Goal: Transaction & Acquisition: Purchase product/service

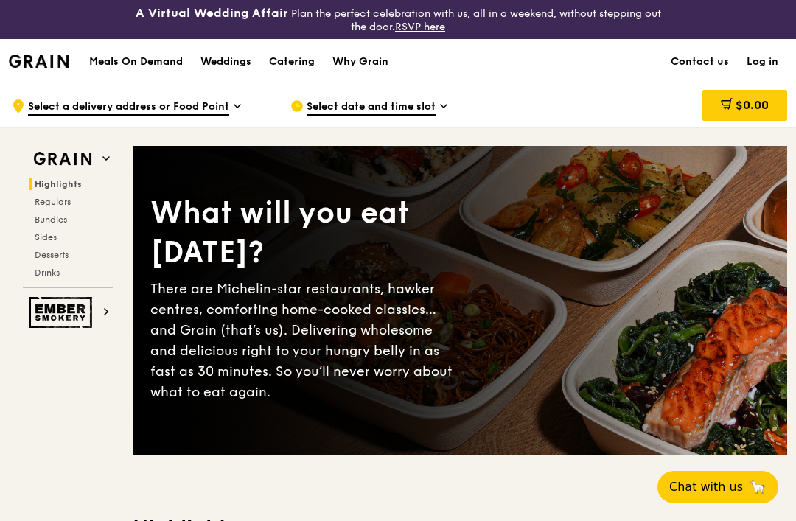
click at [769, 64] on link "Log in" at bounding box center [762, 62] width 49 height 44
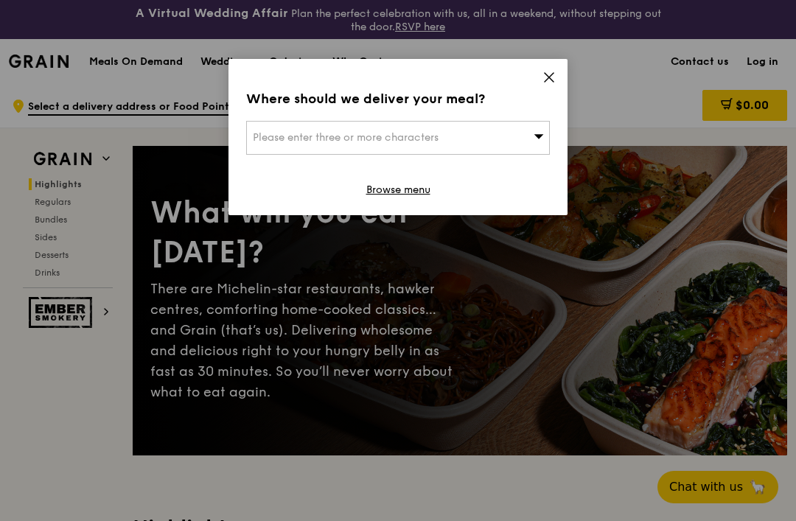
click at [554, 83] on icon at bounding box center [549, 77] width 13 height 13
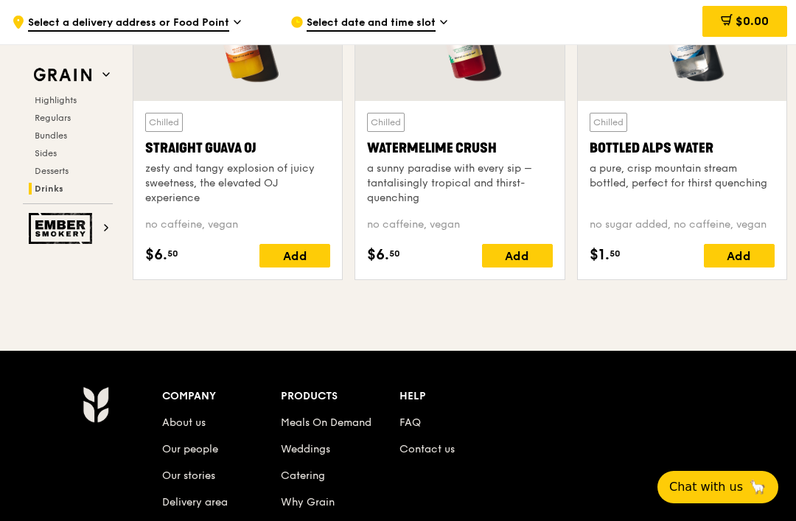
scroll to position [6135, 0]
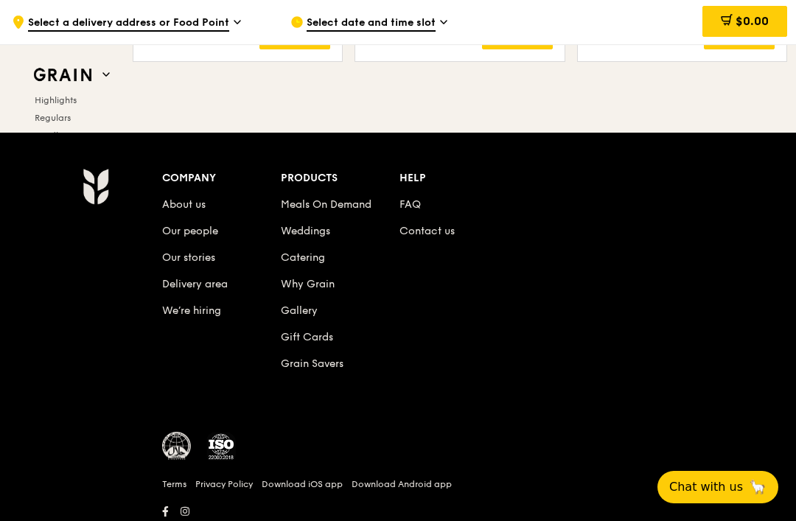
click at [328, 367] on link "Grain Savers" at bounding box center [312, 364] width 63 height 13
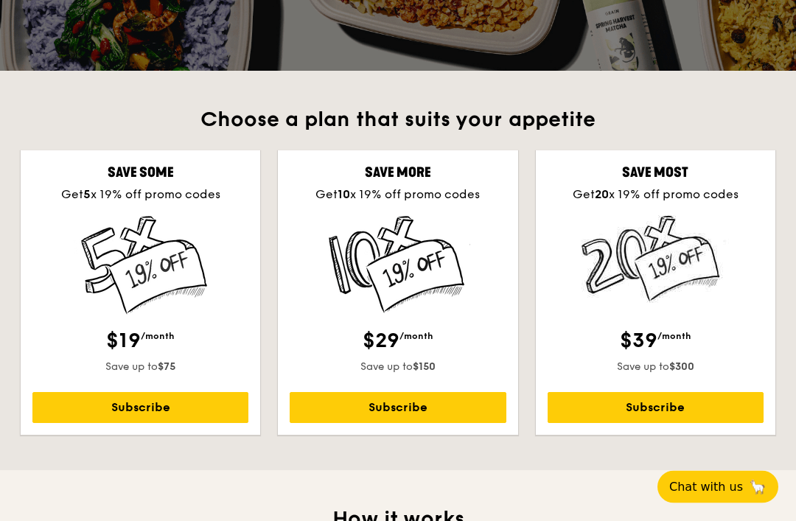
scroll to position [381, 0]
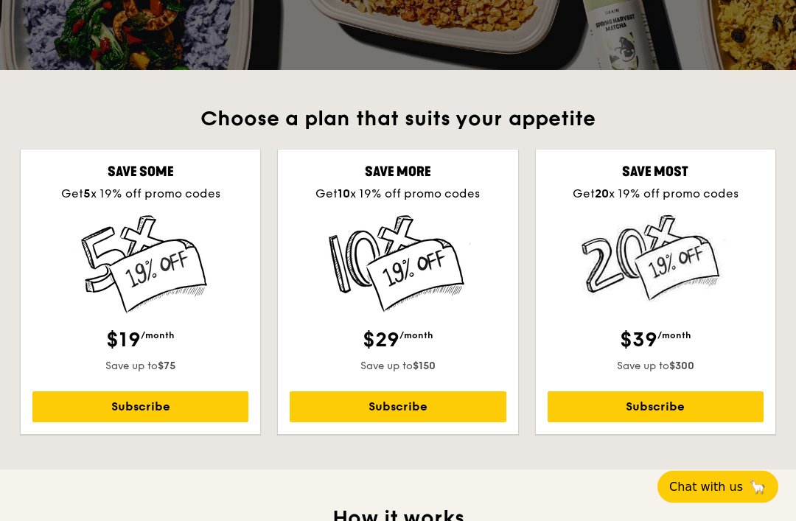
click at [472, 403] on link "Subscribe" at bounding box center [398, 407] width 216 height 31
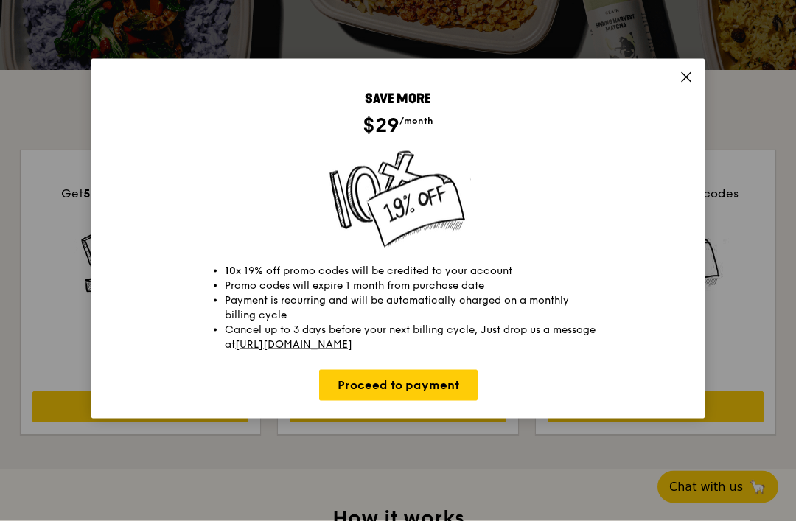
scroll to position [382, 0]
click at [436, 395] on link "Proceed to payment" at bounding box center [398, 385] width 159 height 31
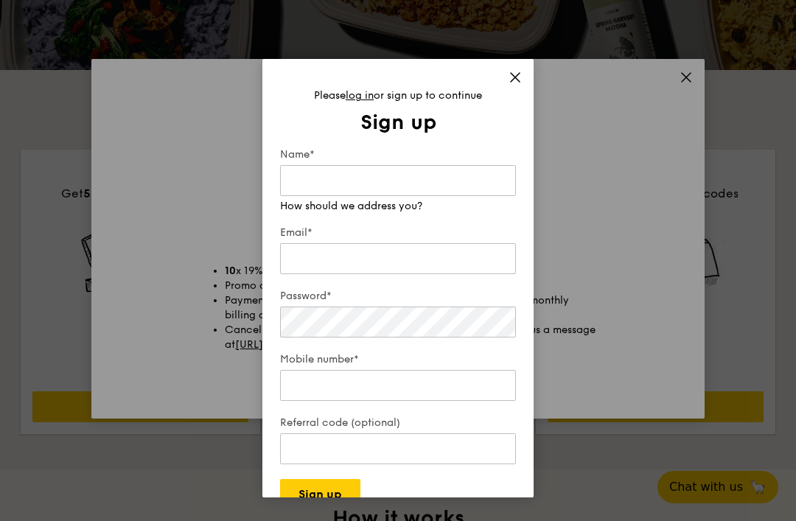
click at [510, 86] on span at bounding box center [515, 80] width 13 height 16
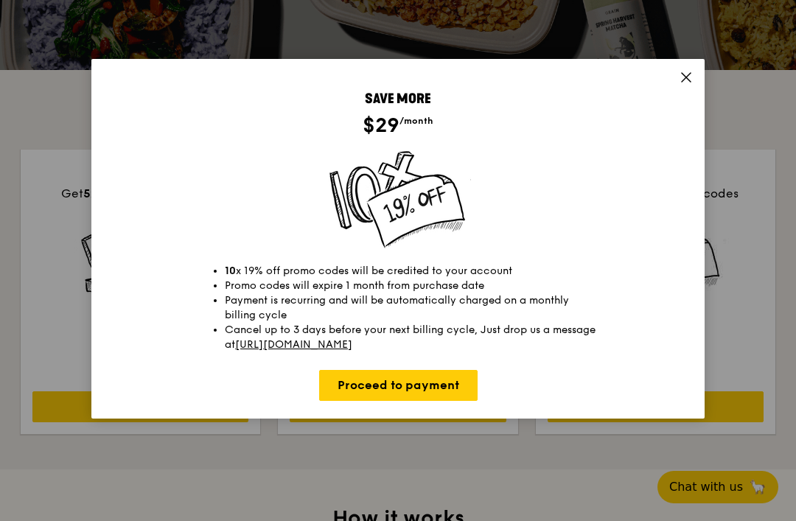
click at [448, 397] on link "Proceed to payment" at bounding box center [398, 385] width 159 height 31
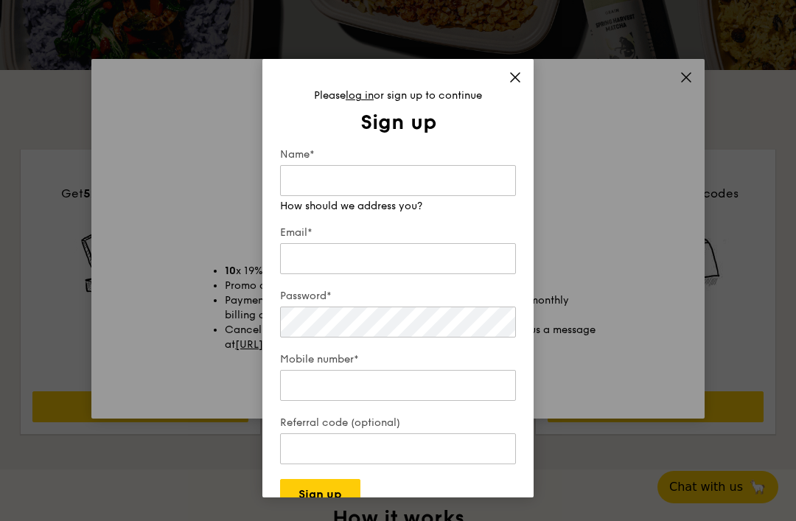
click at [471, 181] on input "Name*" at bounding box center [398, 180] width 236 height 31
type input "[PERSON_NAME]"
click at [483, 260] on div "Email*" at bounding box center [398, 252] width 236 height 52
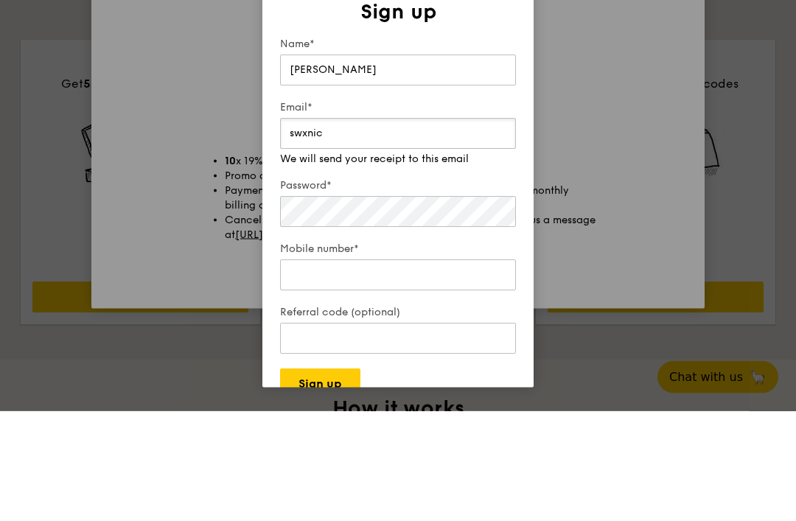
type input "swxnick"
type input "[EMAIL_ADDRESS][DOMAIN_NAME]"
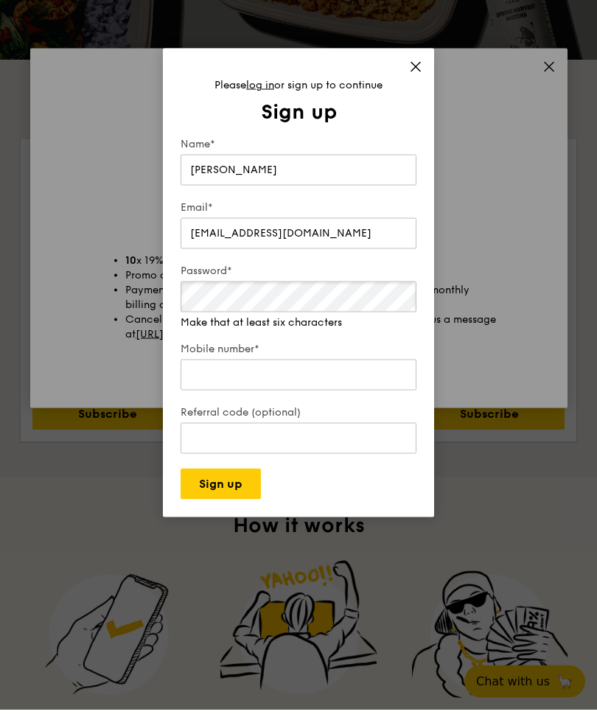
scroll to position [392, 0]
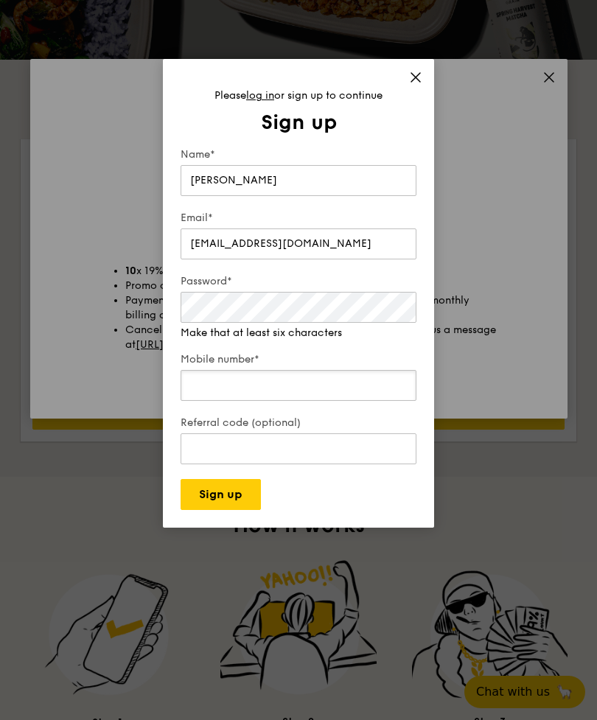
click at [194, 397] on div "Mobile number*" at bounding box center [299, 378] width 236 height 52
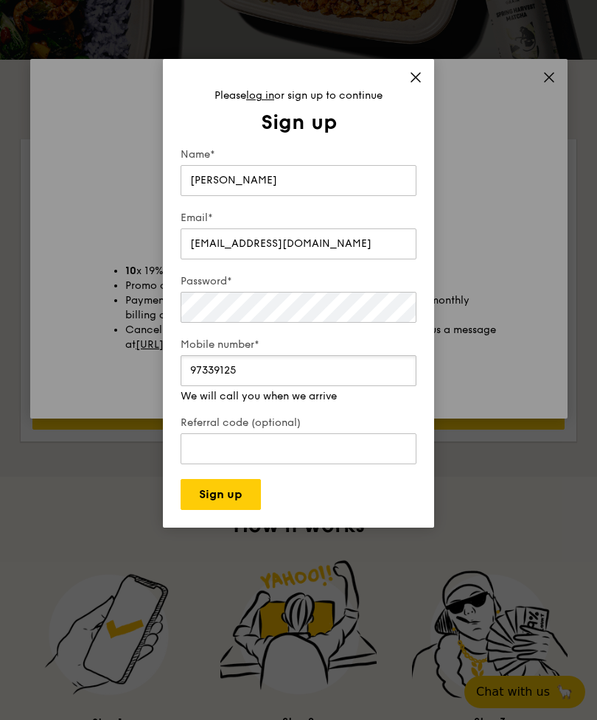
type input "97339125"
click at [201, 499] on div "Please log in or sign up to continue Sign up Get started in no time Sign up in …" at bounding box center [298, 293] width 271 height 469
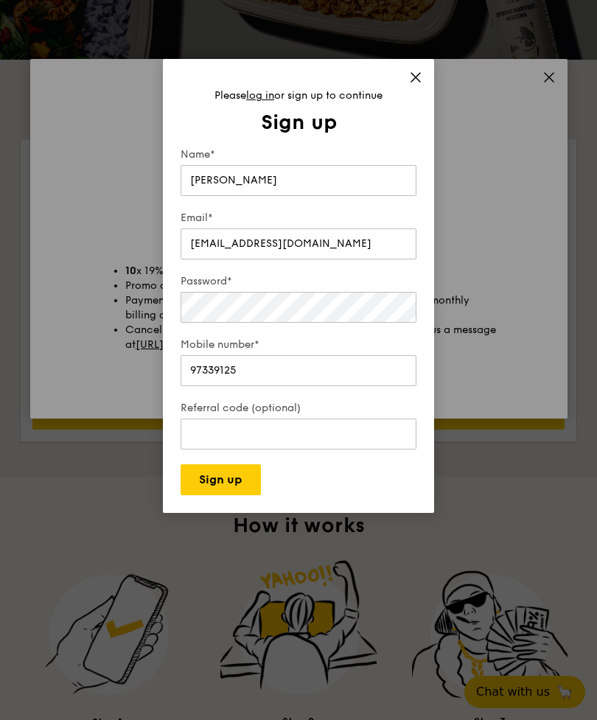
click at [188, 492] on button "Sign up" at bounding box center [221, 480] width 80 height 31
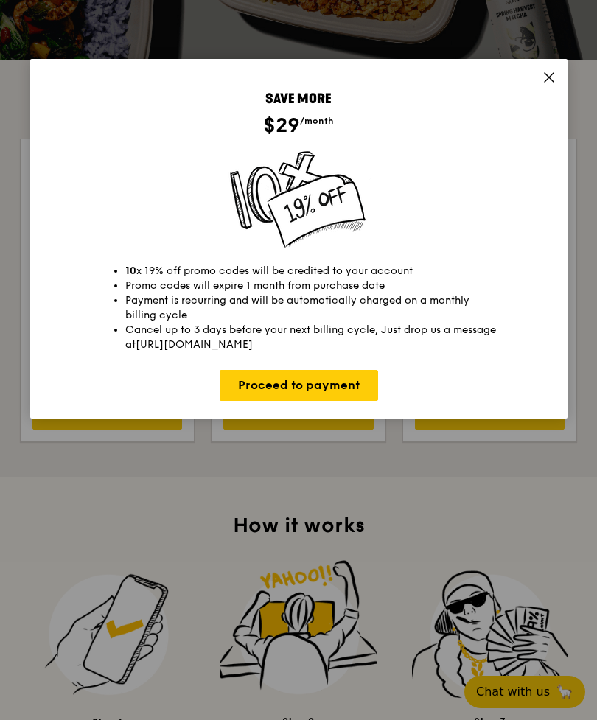
click at [255, 386] on link "Proceed to payment" at bounding box center [299, 385] width 159 height 31
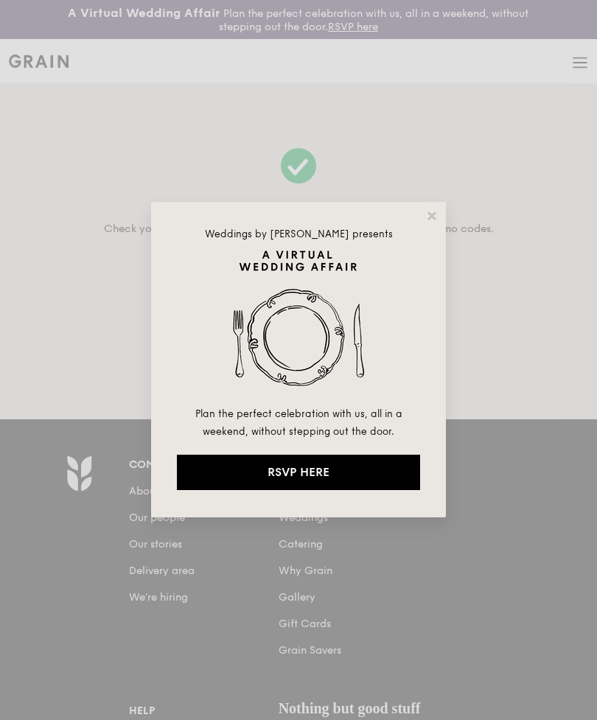
click at [428, 219] on icon at bounding box center [432, 216] width 8 height 8
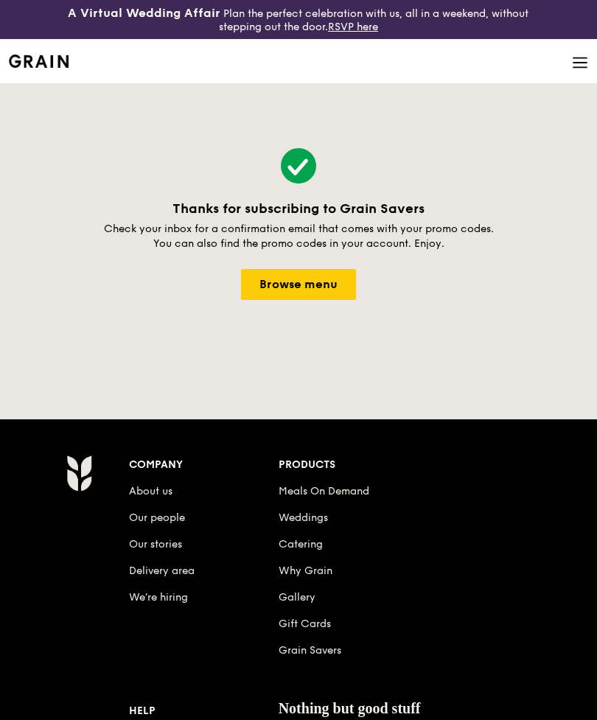
click at [337, 283] on link "Browse menu" at bounding box center [298, 284] width 115 height 31
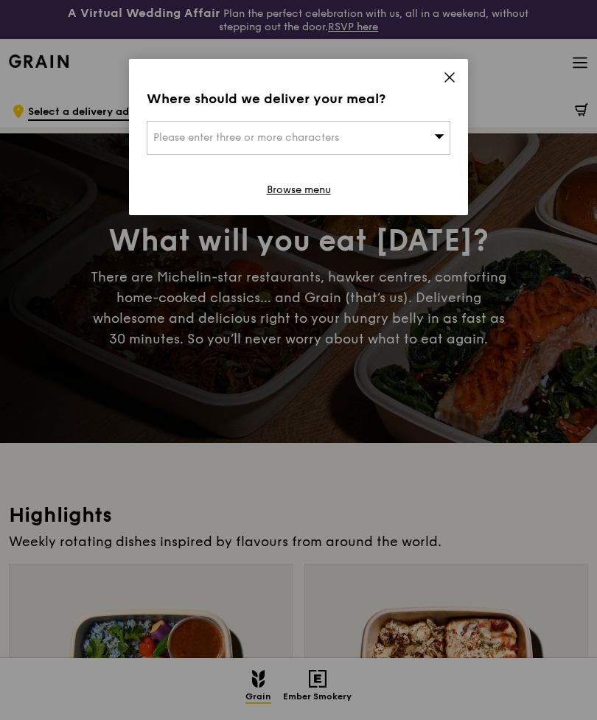
click at [423, 127] on div "Please enter three or more characters" at bounding box center [299, 138] width 304 height 34
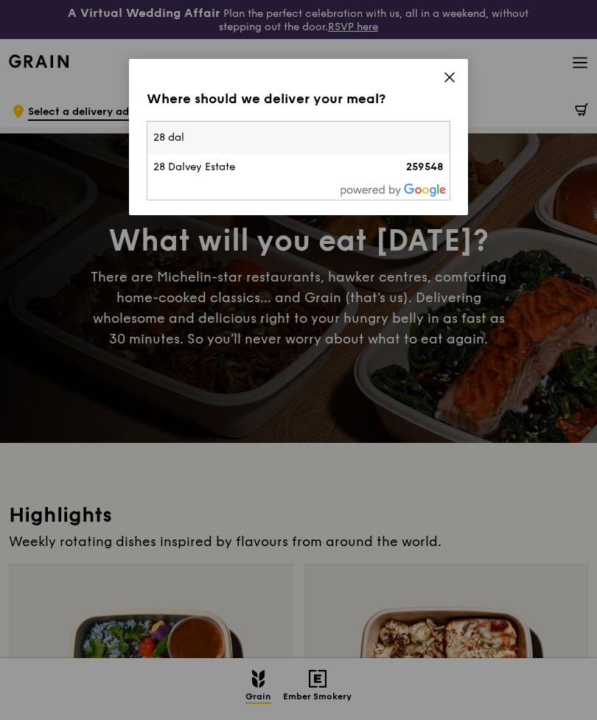
type input "28 dalv"
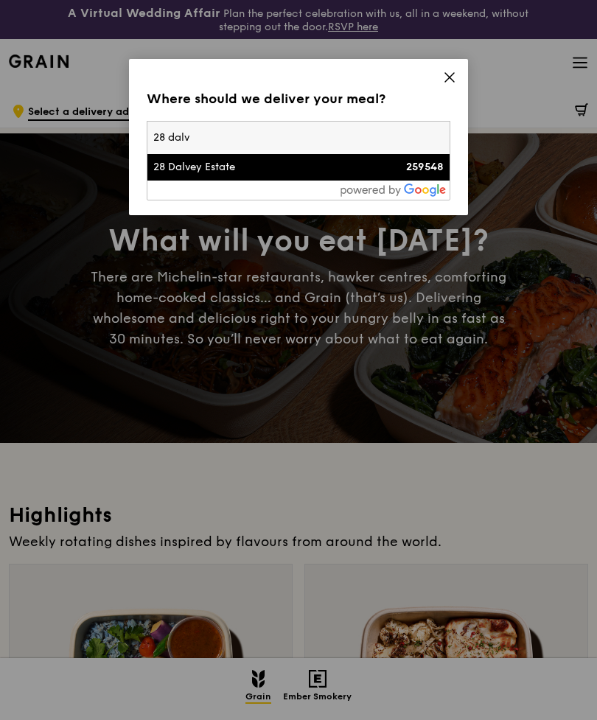
click at [207, 164] on div "28 Dalvey Estate" at bounding box center [262, 167] width 218 height 15
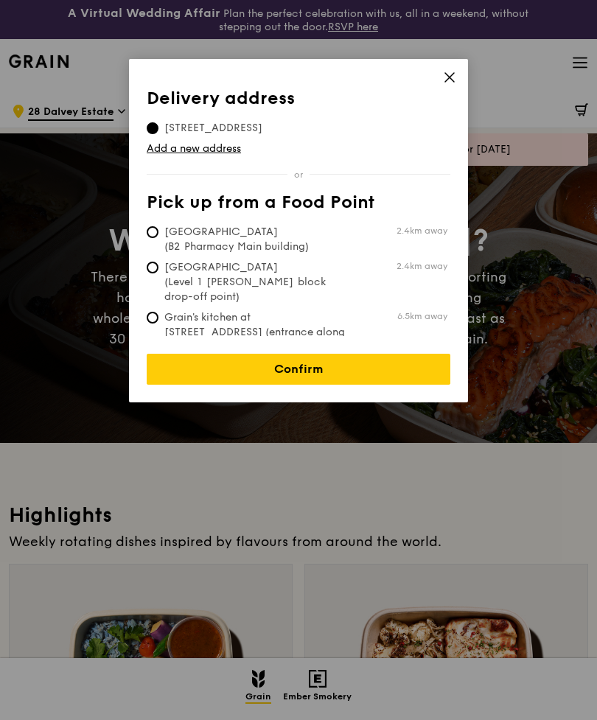
click at [347, 365] on link "Confirm" at bounding box center [299, 369] width 304 height 31
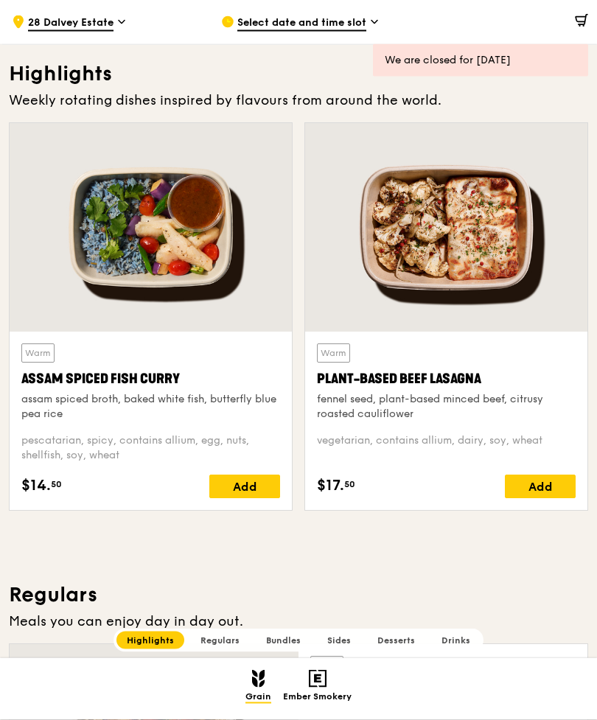
scroll to position [436, 0]
click at [228, 490] on div "Add" at bounding box center [244, 487] width 71 height 24
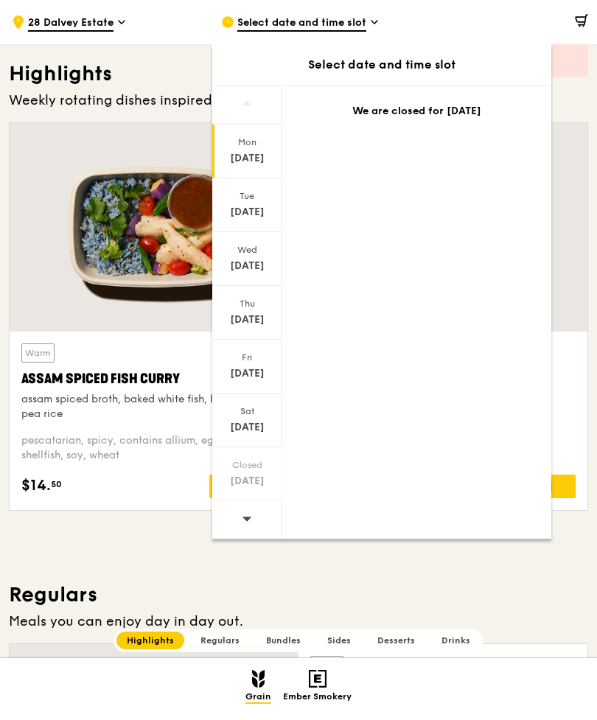
click at [227, 212] on div "Sep 30" at bounding box center [248, 212] width 66 height 15
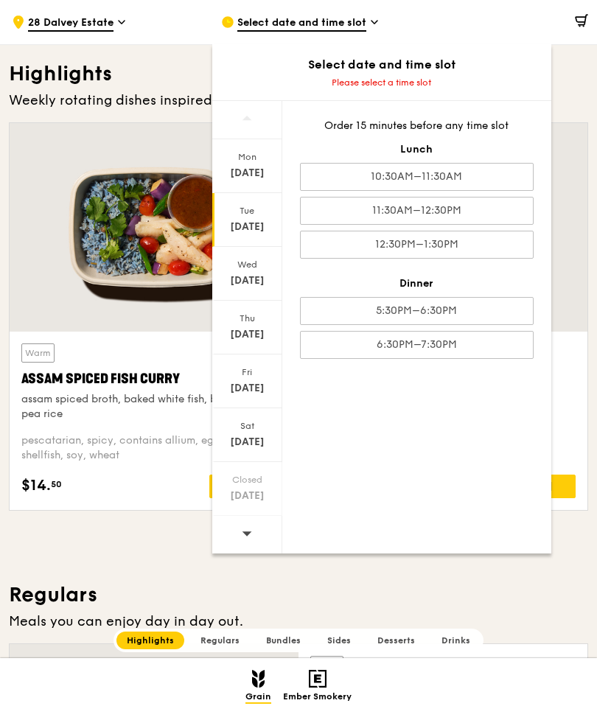
click at [499, 177] on div "10:30AM–11:30AM" at bounding box center [417, 177] width 234 height 28
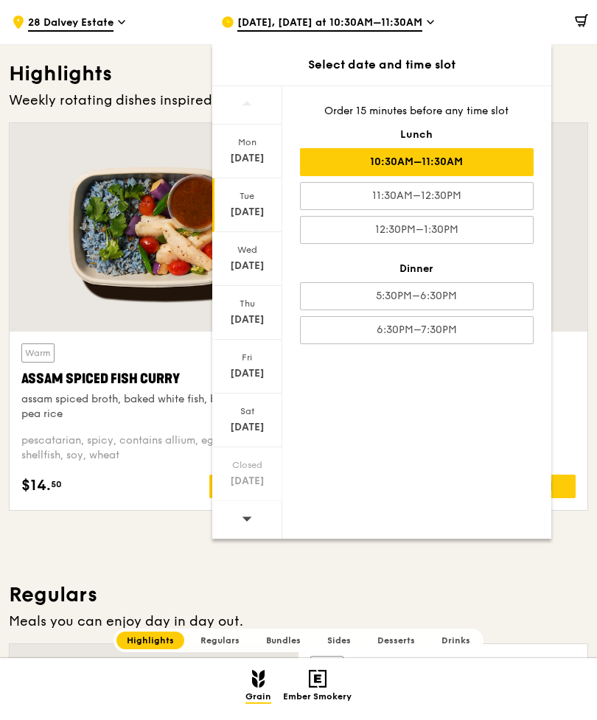
click at [445, 19] on div at bounding box center [507, 22] width 161 height 44
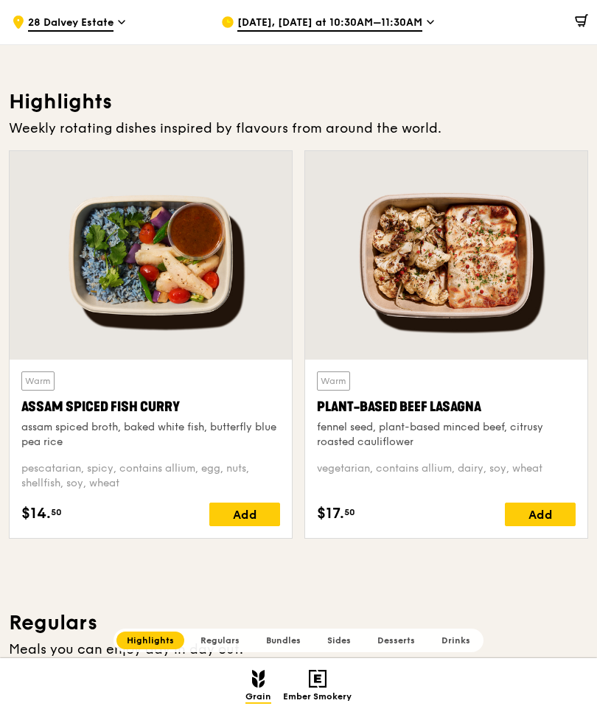
scroll to position [407, 0]
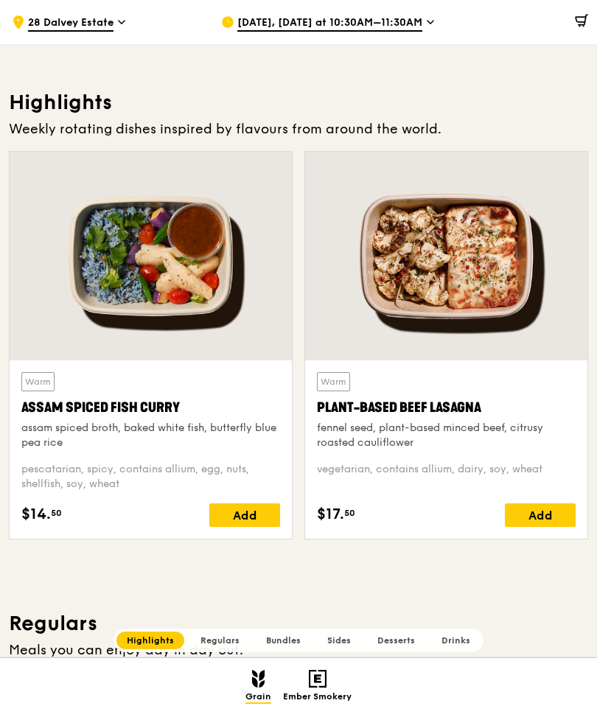
click at [243, 509] on div "Add" at bounding box center [244, 516] width 71 height 24
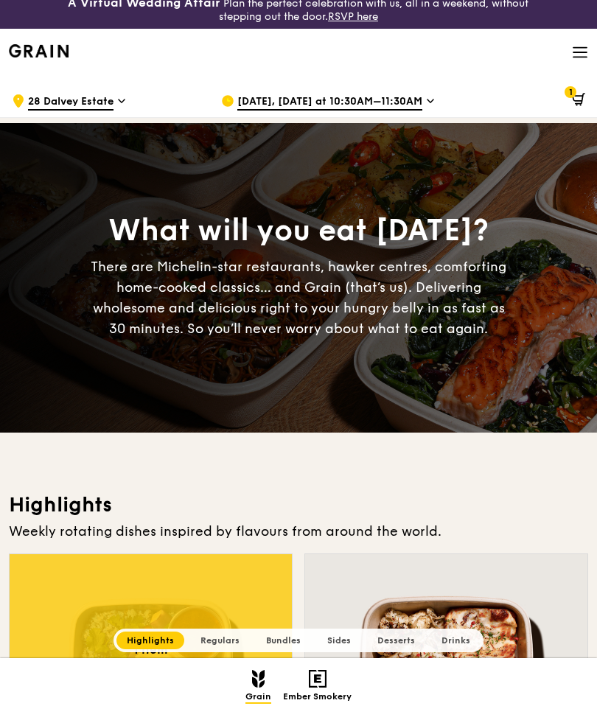
scroll to position [0, 0]
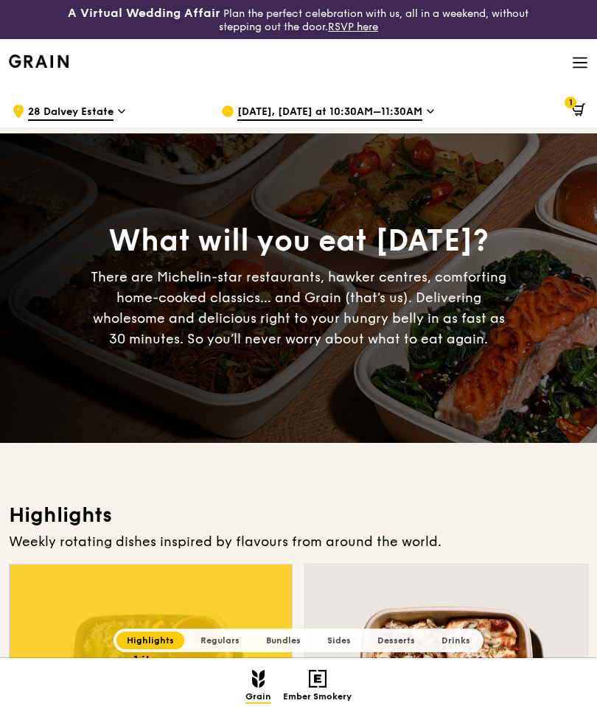
click at [576, 100] on span at bounding box center [575, 111] width 19 height 29
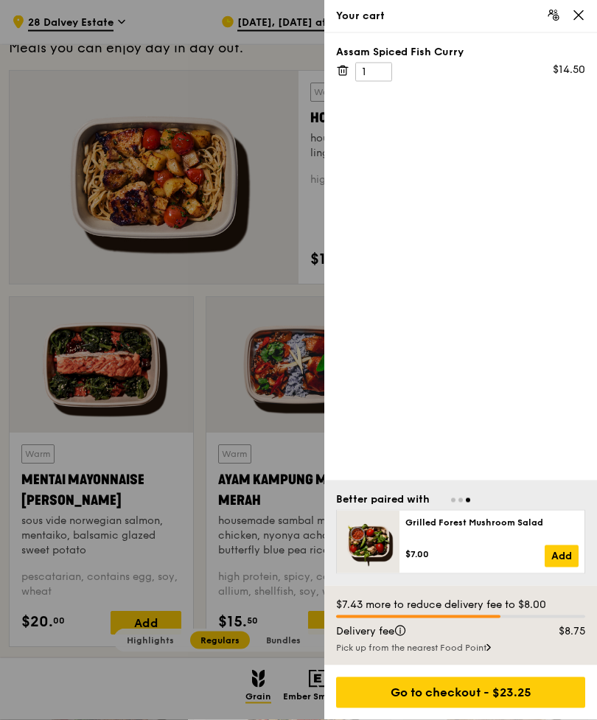
scroll to position [1012, 0]
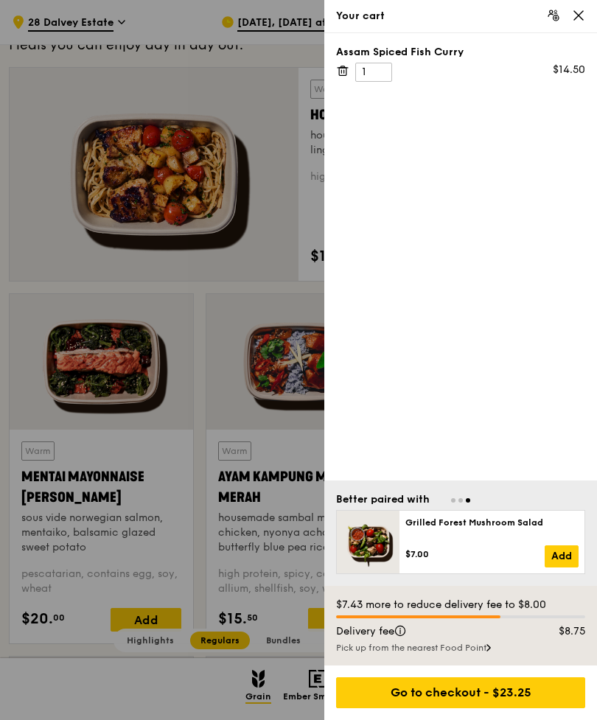
click at [475, 709] on div "Go to checkout - $23.25" at bounding box center [460, 693] width 249 height 31
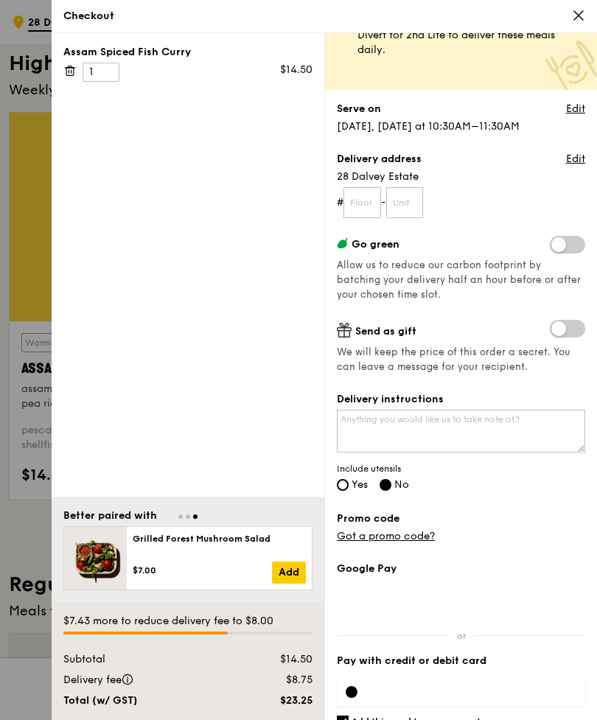
scroll to position [80, 0]
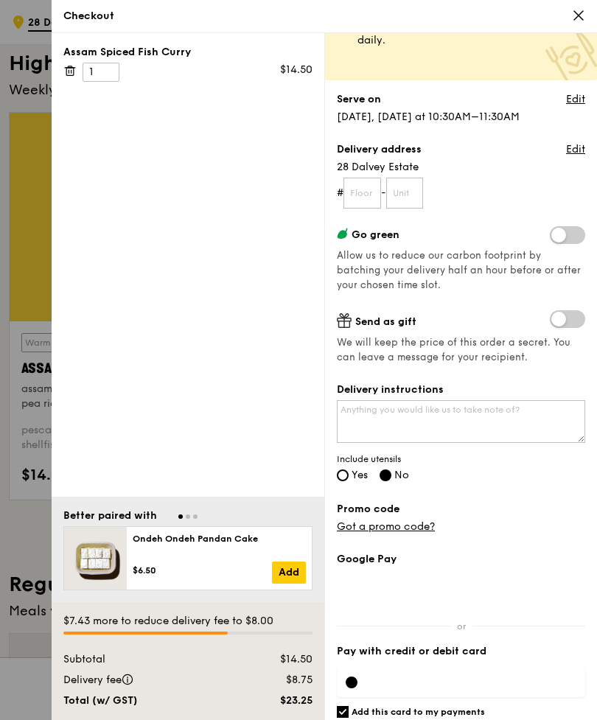
click at [439, 523] on div "Promo code Got a promo code?" at bounding box center [461, 518] width 249 height 32
click at [420, 531] on link "Got a promo code?" at bounding box center [386, 527] width 98 height 13
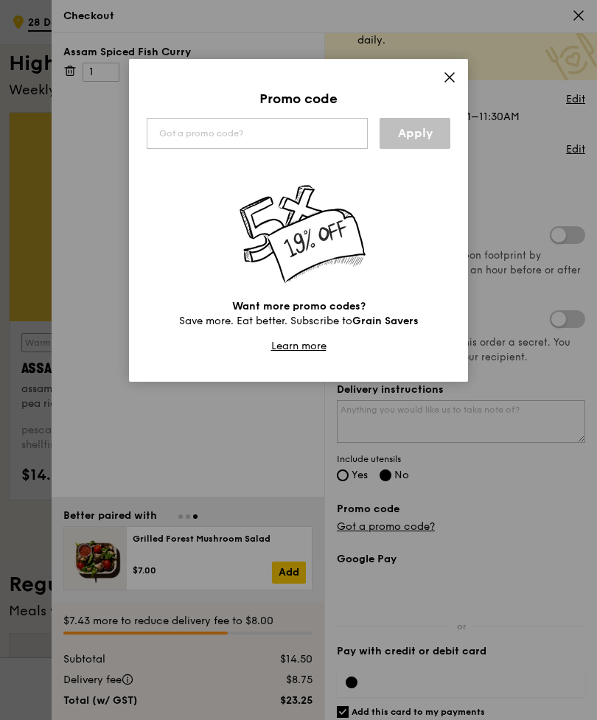
click at [338, 223] on img at bounding box center [298, 234] width 145 height 100
click at [312, 224] on img at bounding box center [298, 234] width 145 height 100
click at [322, 229] on img at bounding box center [298, 234] width 145 height 100
click at [316, 234] on img at bounding box center [298, 234] width 145 height 100
click at [319, 222] on img at bounding box center [298, 234] width 145 height 100
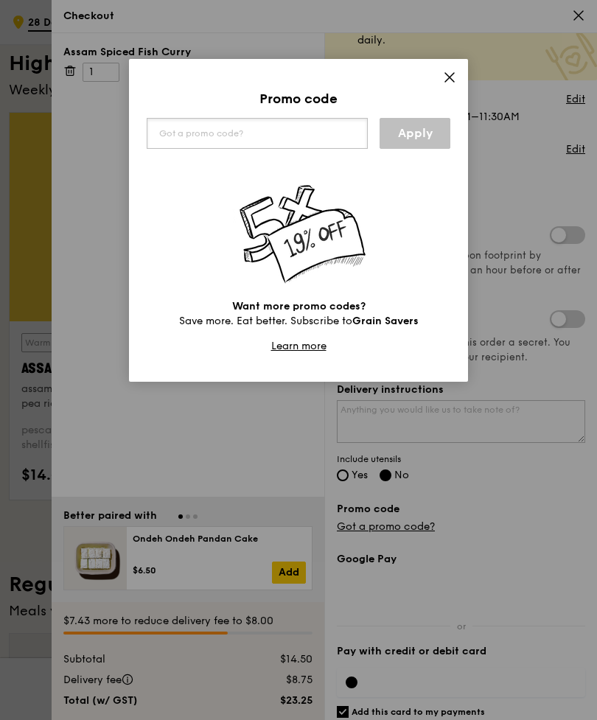
click at [315, 142] on input "text" at bounding box center [257, 133] width 221 height 31
click at [452, 64] on div "Promo code Apply Want more promo codes? Save more. Eat better. Subscribe to Gra…" at bounding box center [298, 220] width 339 height 323
click at [457, 68] on div "Promo code Apply Want more promo codes? Save more. Eat better. Subscribe to Gra…" at bounding box center [298, 220] width 339 height 323
click at [456, 86] on span at bounding box center [449, 80] width 13 height 16
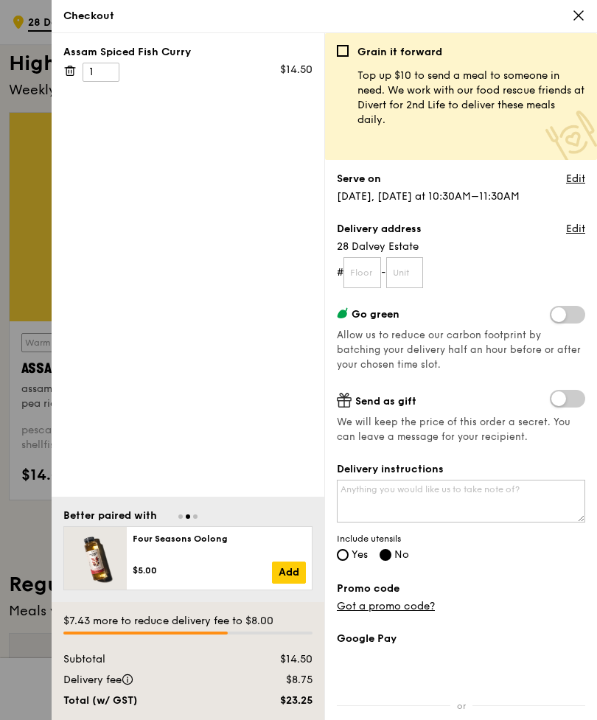
scroll to position [-4, 0]
click at [583, 17] on icon at bounding box center [578, 15] width 13 height 13
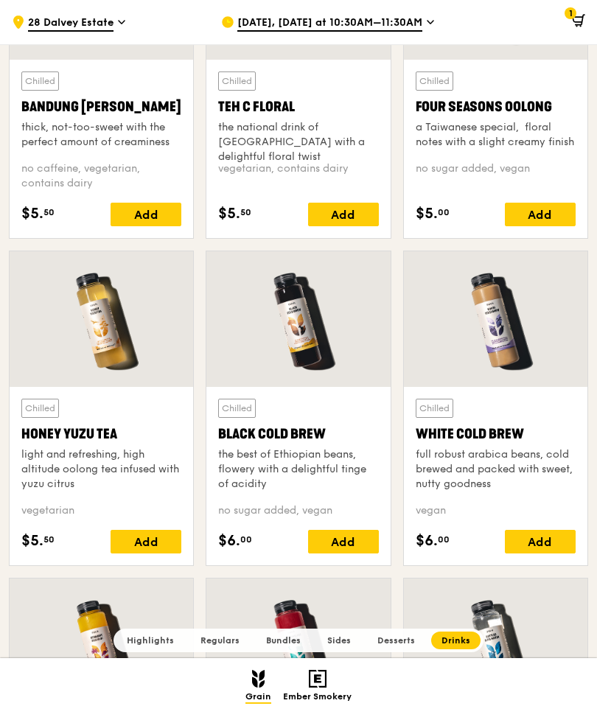
scroll to position [5860, 0]
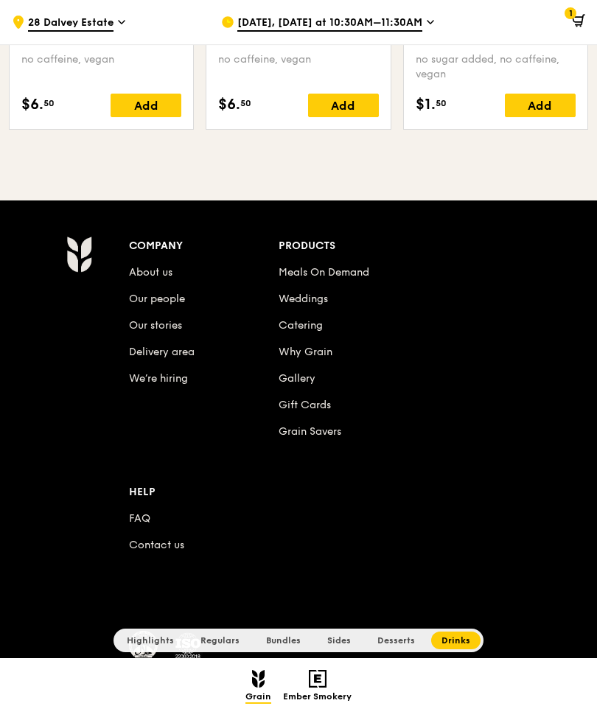
click at [329, 427] on link "Grain Savers" at bounding box center [310, 431] width 63 height 13
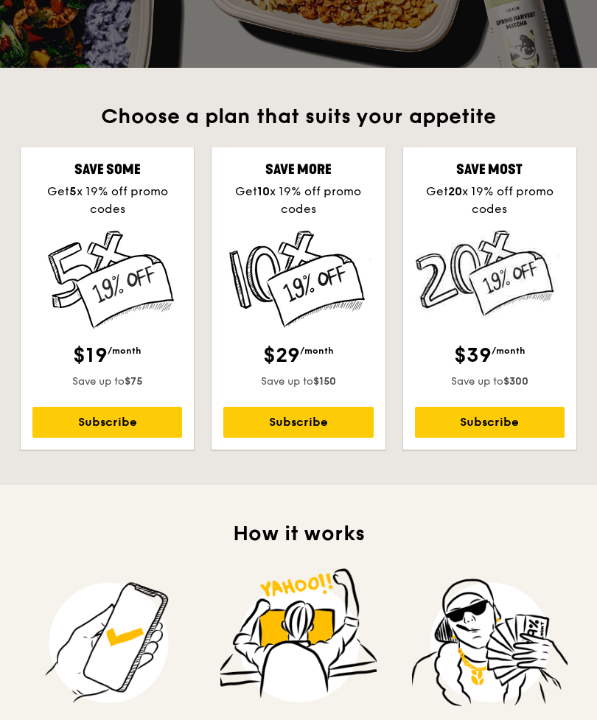
scroll to position [383, 0]
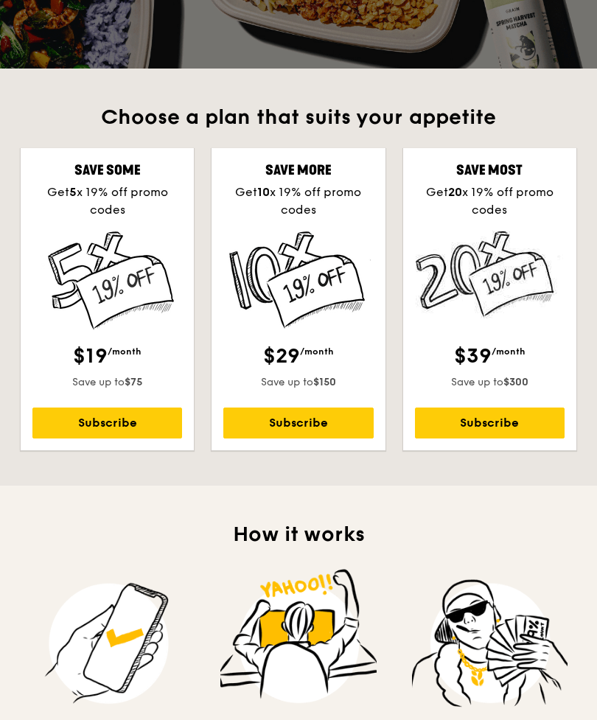
click at [257, 285] on img at bounding box center [298, 280] width 145 height 99
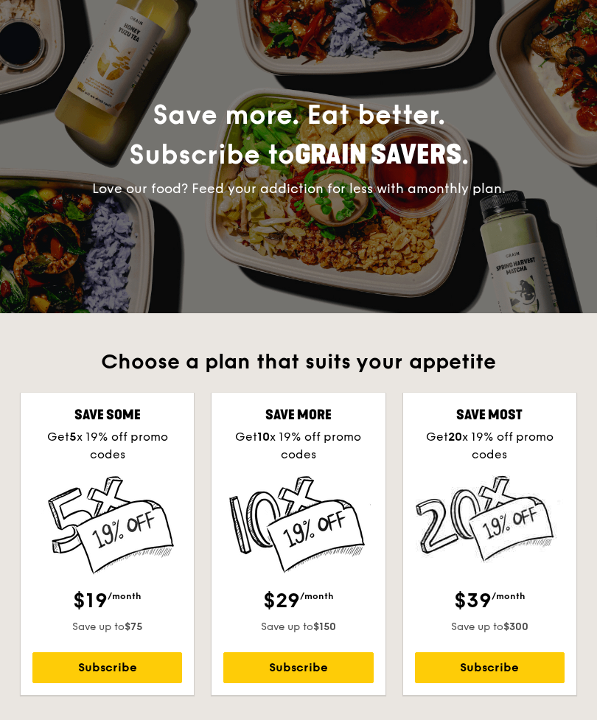
scroll to position [0, 0]
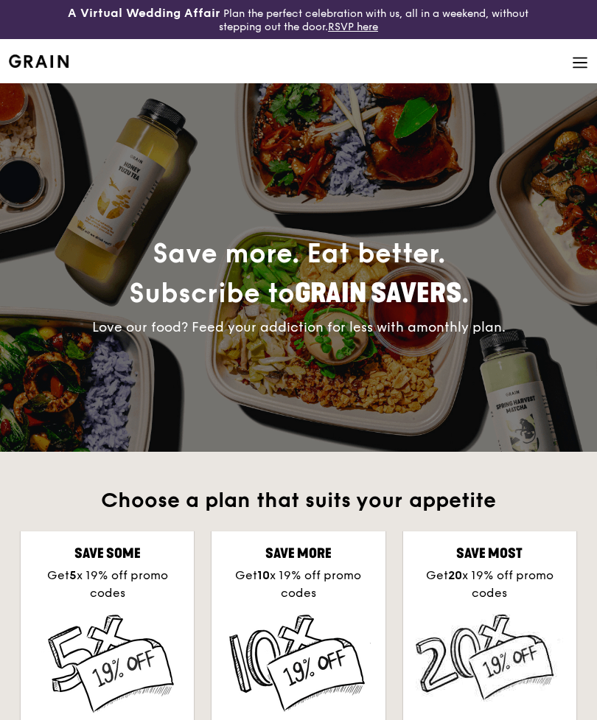
click at [572, 63] on icon at bounding box center [580, 63] width 16 height 16
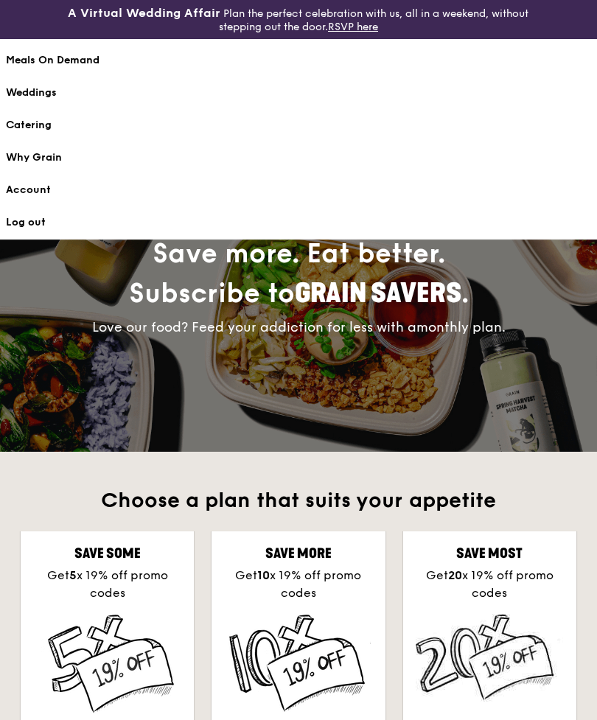
click at [51, 189] on link "Account" at bounding box center [298, 190] width 585 height 32
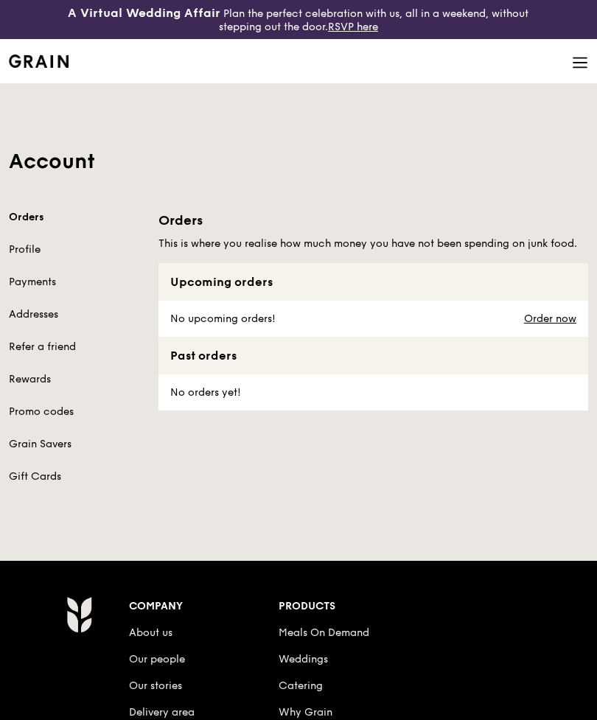
click at [66, 434] on div "Orders Profile Payments Addresses Refer a friend Rewards Promo codes Grain Save…" at bounding box center [75, 347] width 132 height 274
click at [71, 451] on link "Grain Savers" at bounding box center [75, 444] width 132 height 15
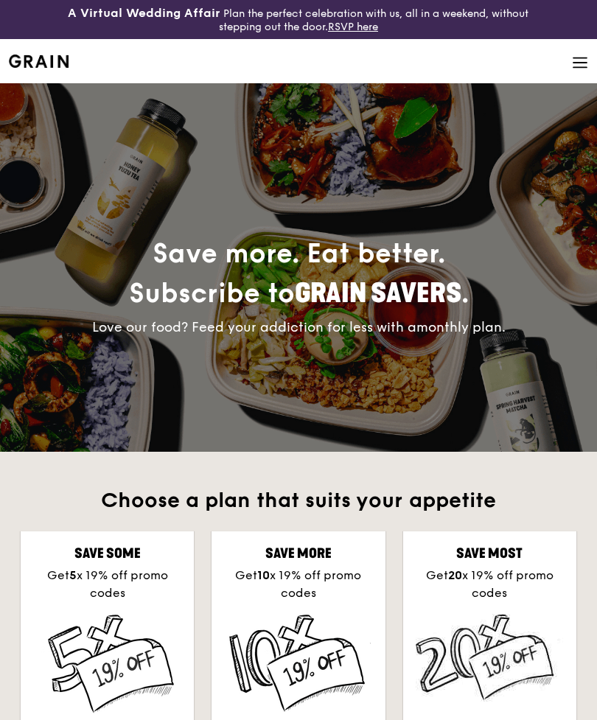
click at [82, 442] on div "Save more. Eat better. Subscribe to Grain Savers . Love our food? Feed your add…" at bounding box center [299, 267] width 574 height 369
click at [572, 58] on icon at bounding box center [580, 63] width 16 height 16
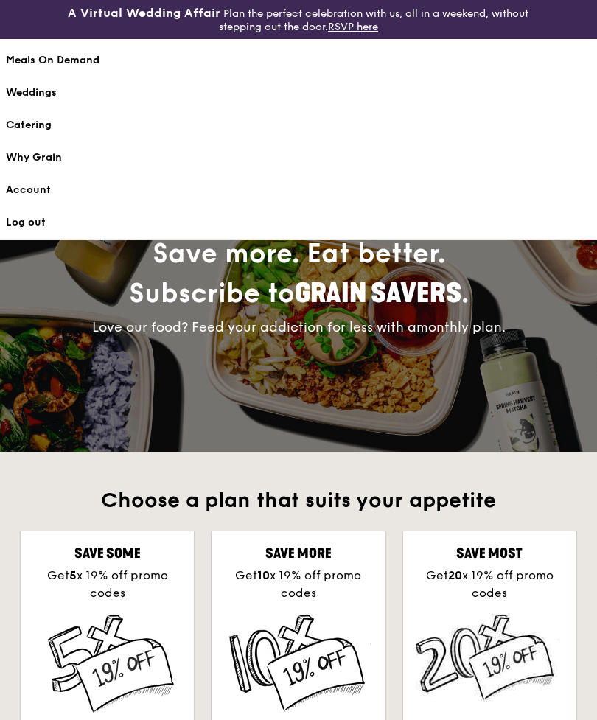
click at [48, 200] on link "Account" at bounding box center [298, 190] width 585 height 32
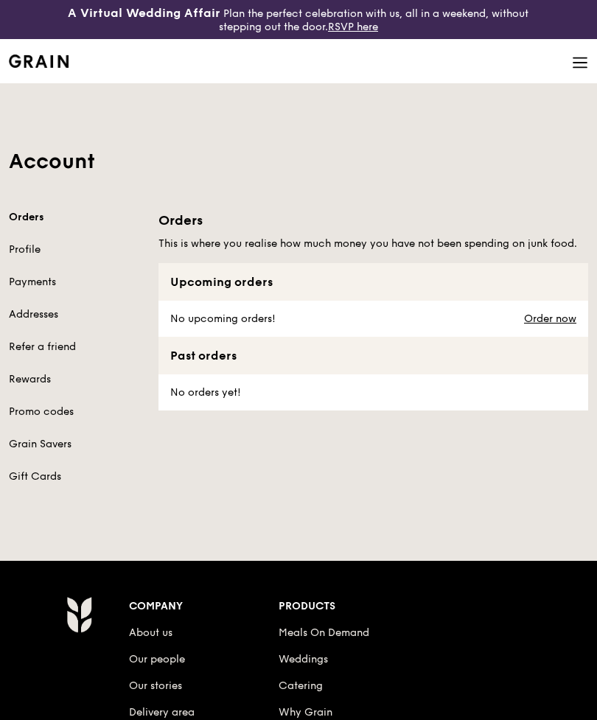
click at [47, 281] on link "Payments" at bounding box center [75, 282] width 132 height 15
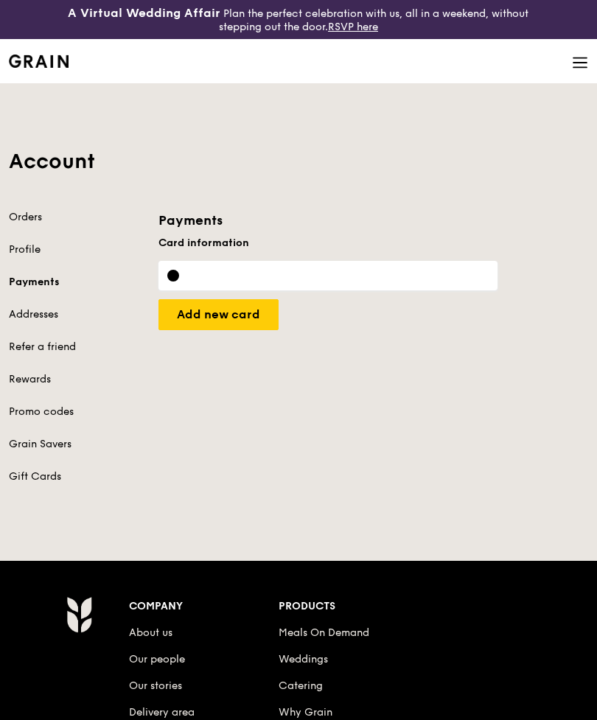
click at [44, 221] on link "Orders" at bounding box center [75, 217] width 132 height 15
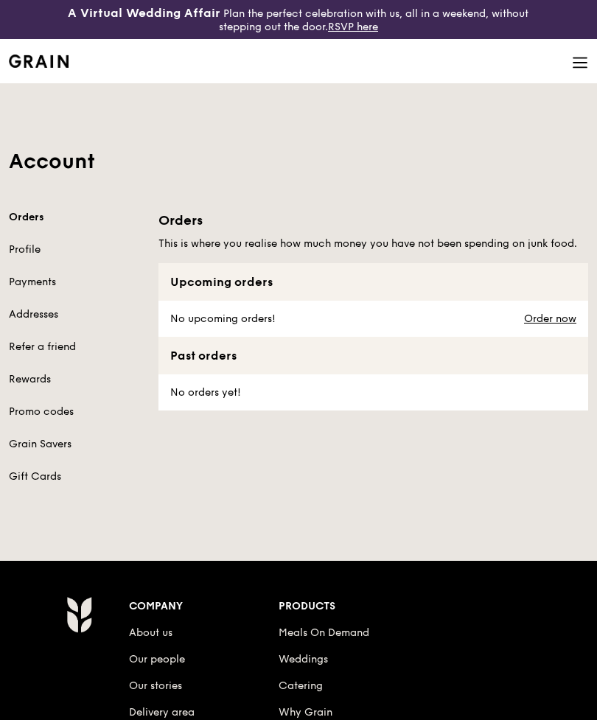
click at [52, 251] on link "Profile" at bounding box center [75, 250] width 132 height 15
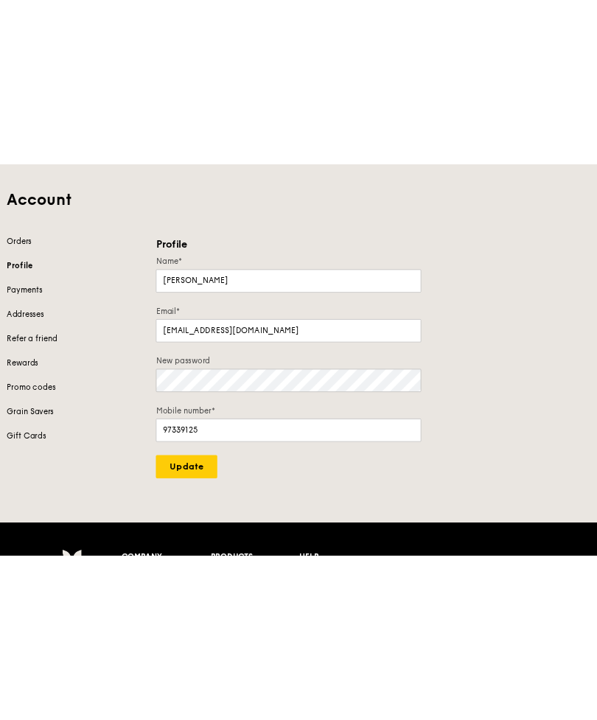
scroll to position [15, 0]
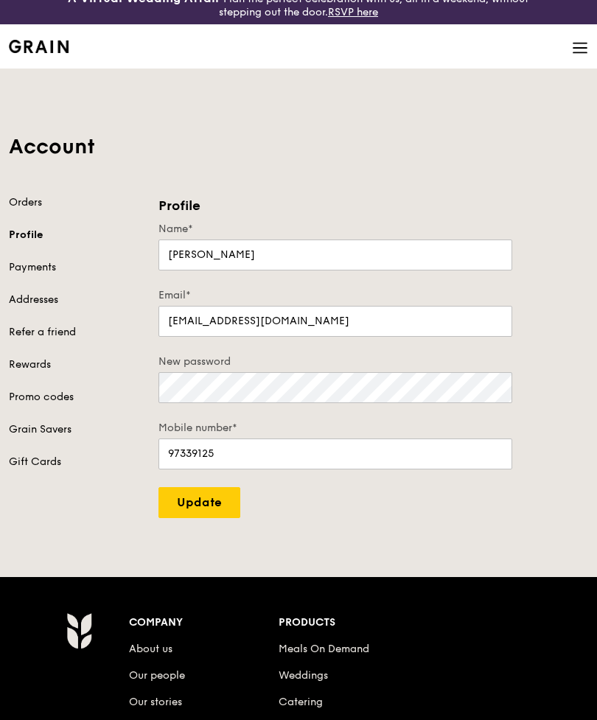
click at [12, 270] on link "Payments" at bounding box center [75, 267] width 132 height 15
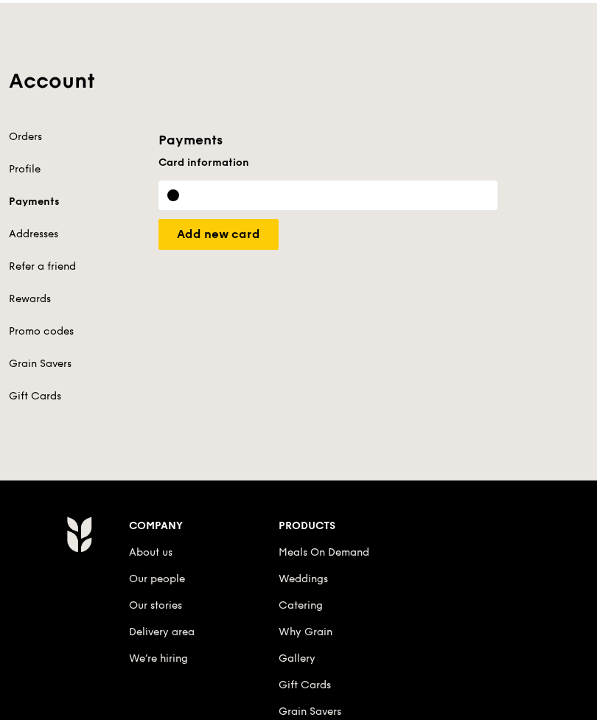
scroll to position [82, 0]
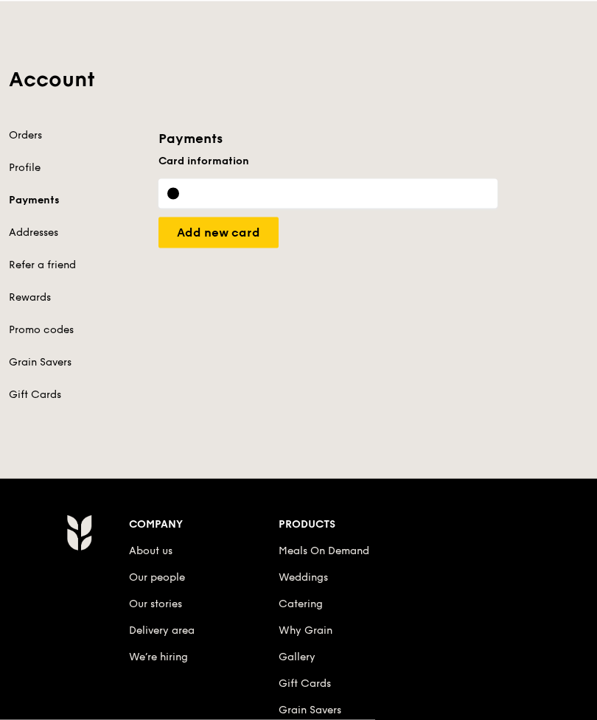
click at [10, 336] on link "Promo codes" at bounding box center [75, 330] width 132 height 15
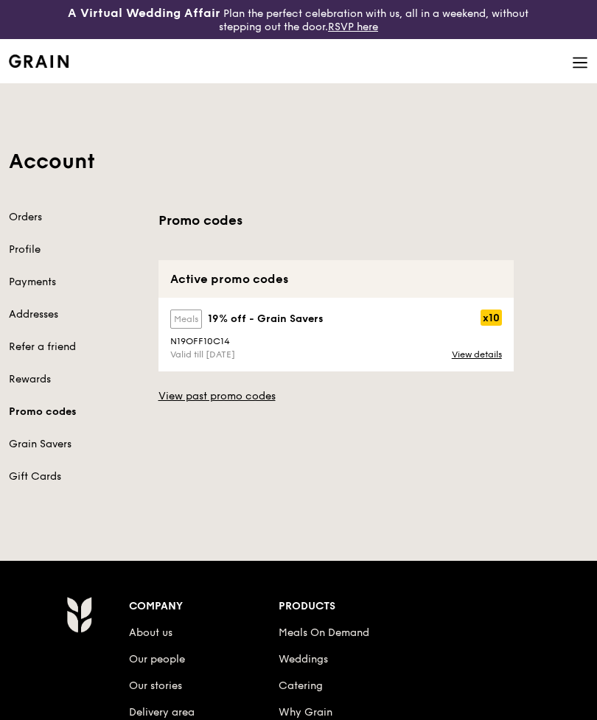
click at [572, 65] on icon at bounding box center [580, 63] width 16 height 16
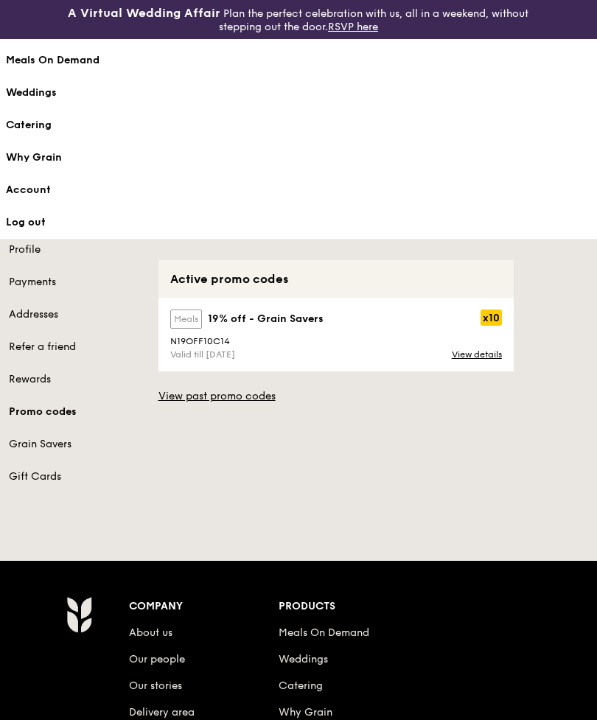
click at [548, 317] on div "Promo codes Active promo codes meals 19% off - Grain Savers x10 N19OFF10C14 Val…" at bounding box center [374, 307] width 448 height 194
click at [545, 307] on div "Promo codes Active promo codes meals 19% off - Grain Savers x10 N19OFF10C14 Val…" at bounding box center [374, 307] width 448 height 194
click at [93, 322] on link "Addresses" at bounding box center [75, 314] width 132 height 15
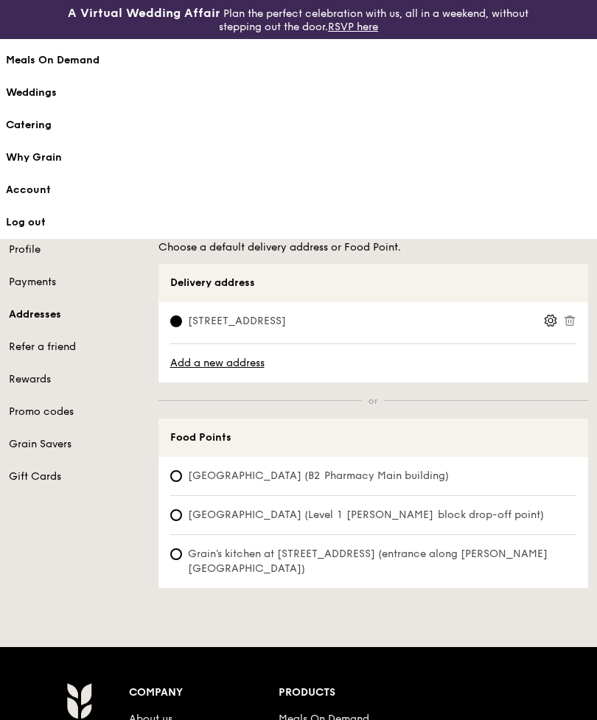
click at [50, 417] on link "Promo codes" at bounding box center [75, 412] width 132 height 15
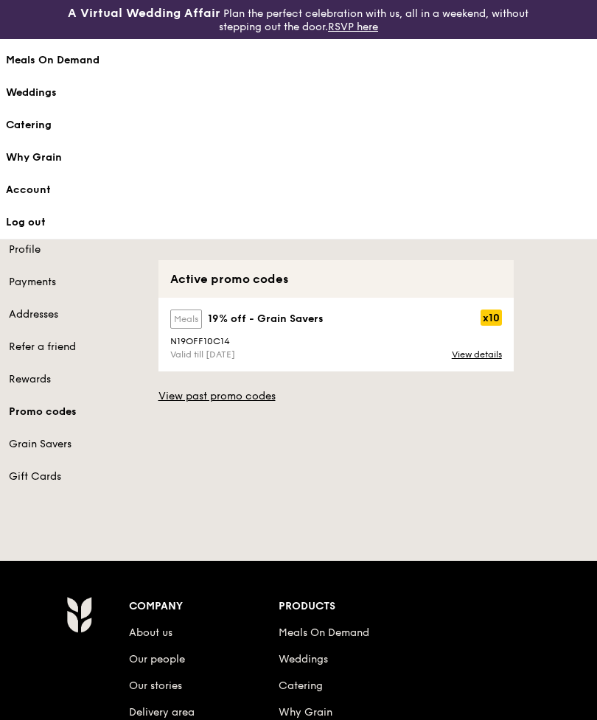
click at [83, 62] on div "Meals On Demand" at bounding box center [298, 60] width 585 height 15
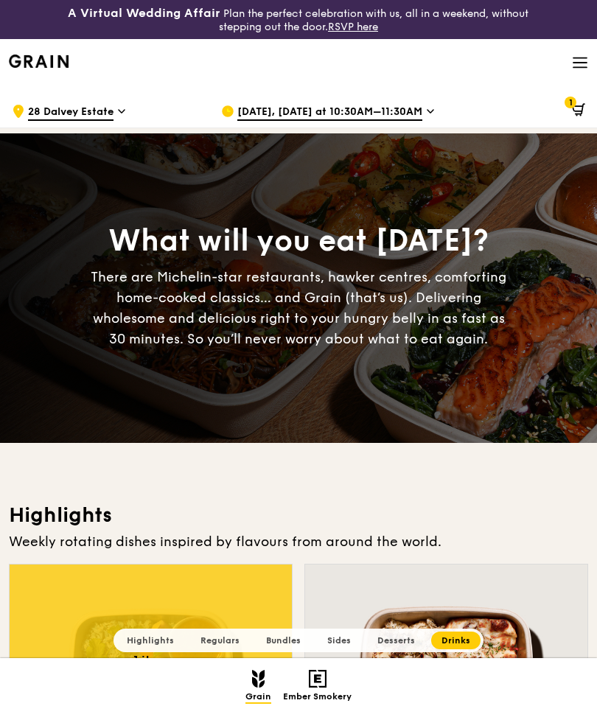
click at [584, 108] on icon at bounding box center [578, 109] width 13 height 13
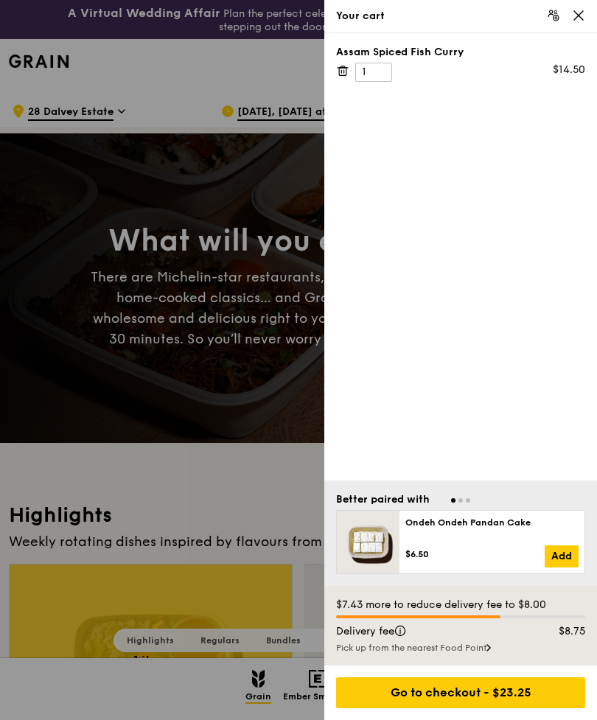
click at [535, 697] on div "Go to checkout - $23.25" at bounding box center [460, 693] width 249 height 31
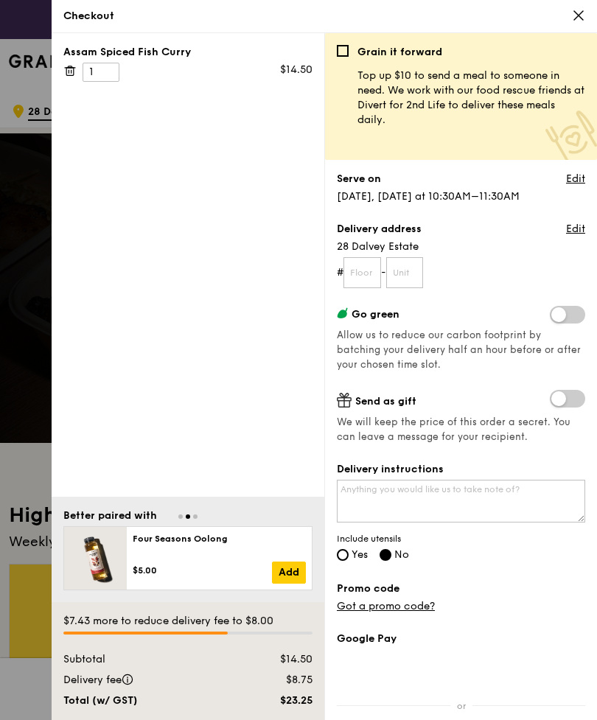
click at [425, 608] on link "Got a promo code?" at bounding box center [386, 606] width 98 height 13
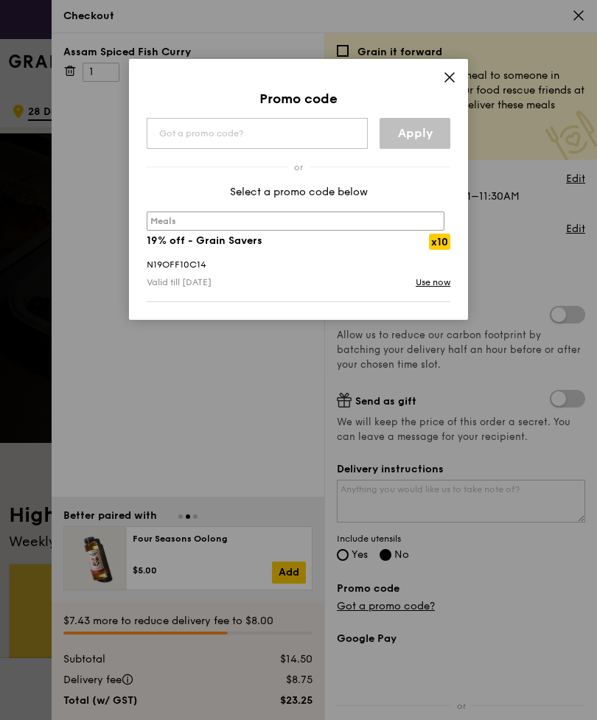
click at [266, 139] on input "text" at bounding box center [257, 133] width 221 height 31
click at [439, 283] on link "Use now" at bounding box center [433, 282] width 35 height 15
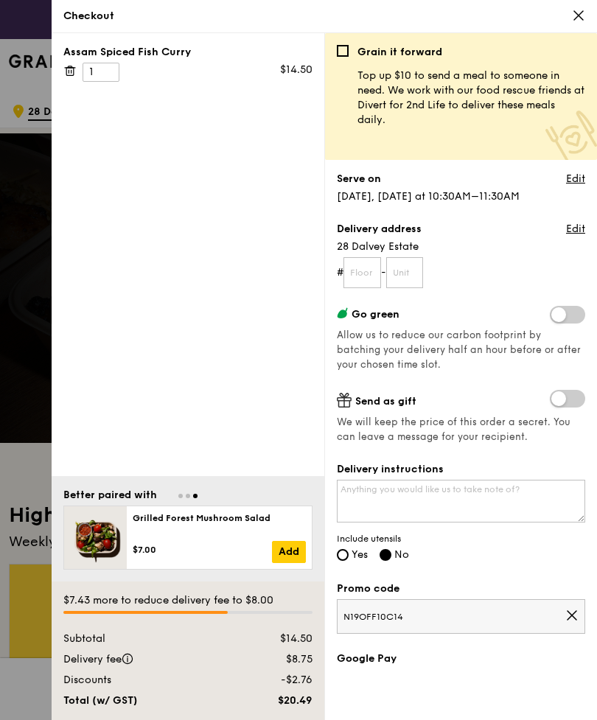
click at [585, 18] on icon at bounding box center [578, 15] width 13 height 13
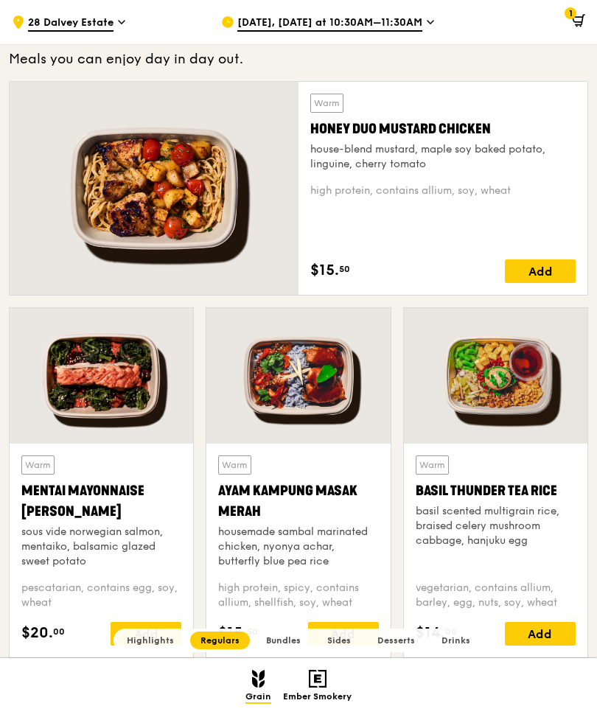
scroll to position [998, 0]
click at [549, 268] on div "Add" at bounding box center [540, 272] width 71 height 24
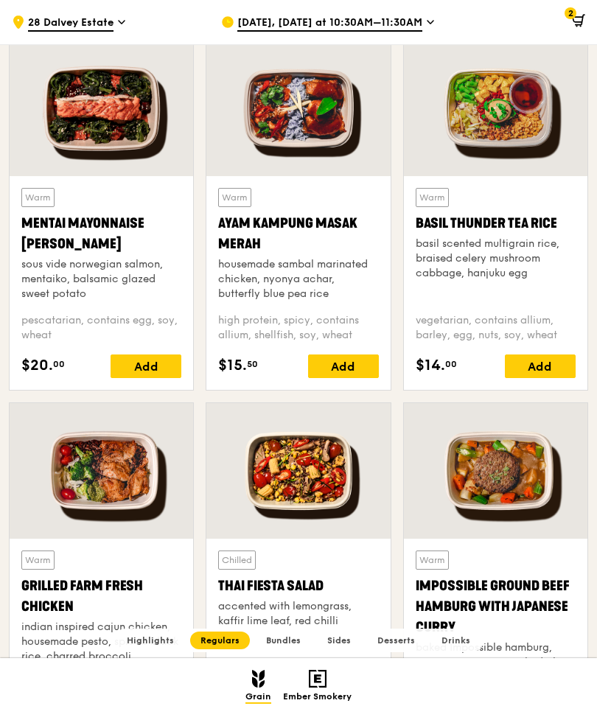
scroll to position [1198, 0]
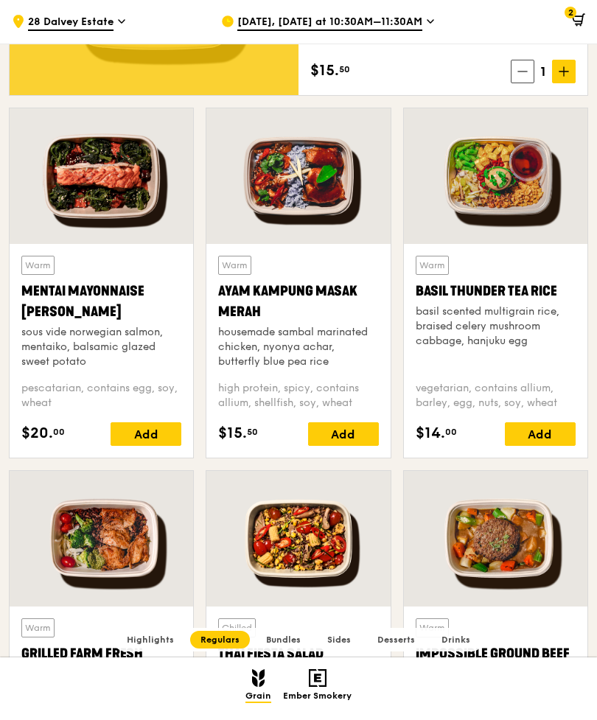
click at [364, 439] on div "Add" at bounding box center [343, 435] width 71 height 24
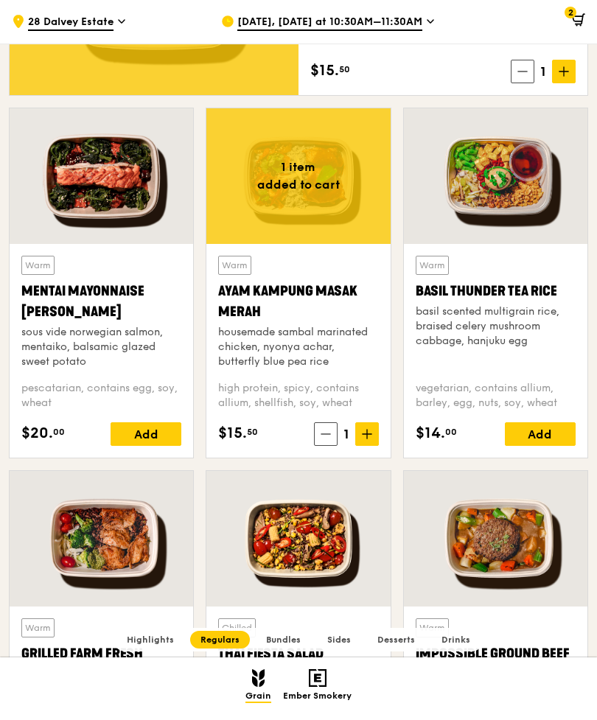
scroll to position [1198, 0]
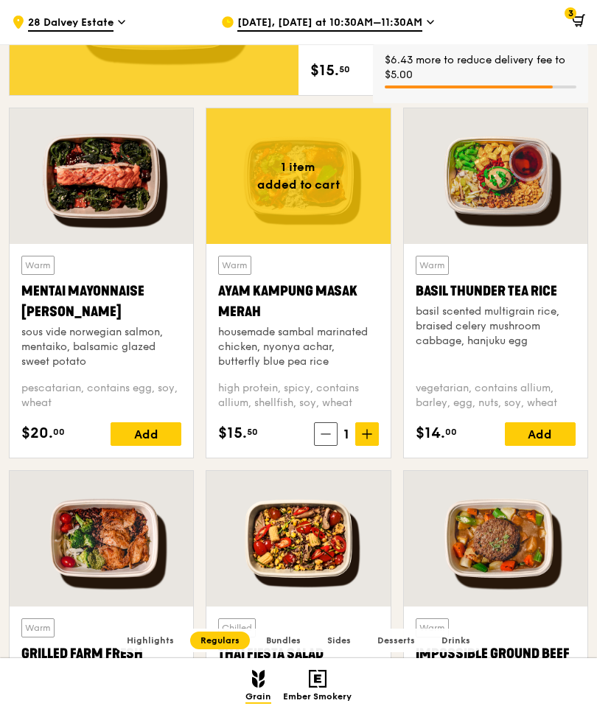
click at [577, 33] on span at bounding box center [575, 22] width 19 height 29
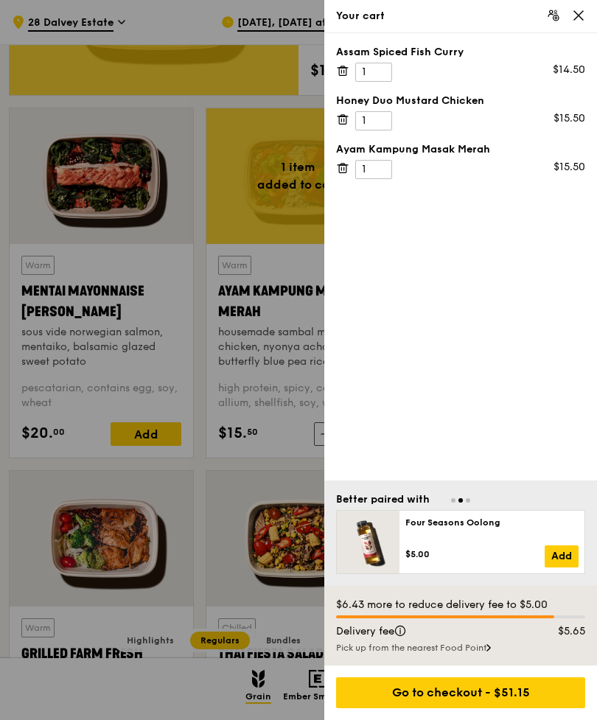
click at [542, 709] on div "Go to checkout - $51.15" at bounding box center [460, 693] width 249 height 31
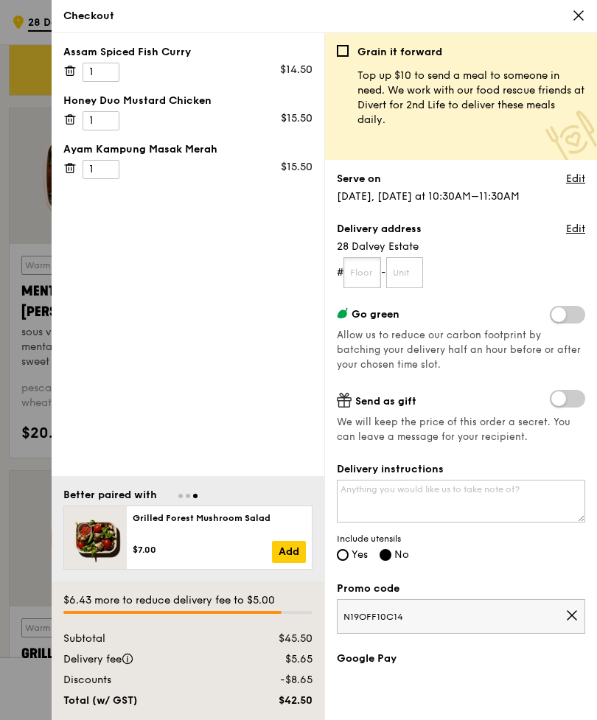
click at [373, 270] on input "text" at bounding box center [363, 272] width 38 height 31
type input "04"
click at [408, 277] on input "text" at bounding box center [405, 272] width 38 height 31
type input "28"
click at [588, 168] on div "Grain it forward Top up $10 to send a meal to someone in need. We work with our…" at bounding box center [460, 376] width 273 height 687
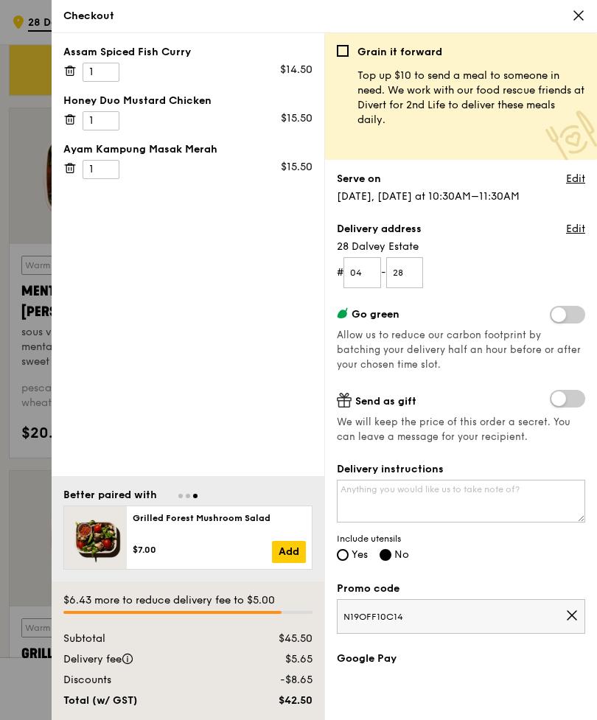
click at [571, 181] on link "Edit" at bounding box center [575, 179] width 19 height 15
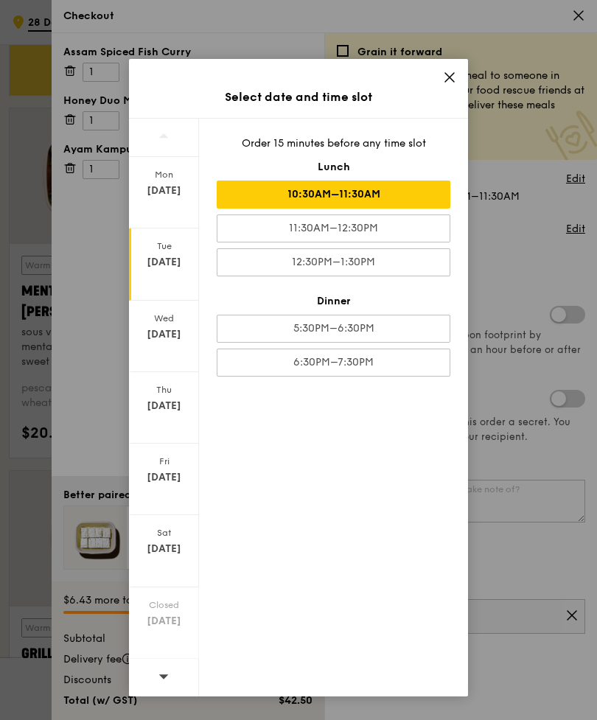
click at [395, 226] on div "11:30AM–12:30PM" at bounding box center [334, 229] width 234 height 28
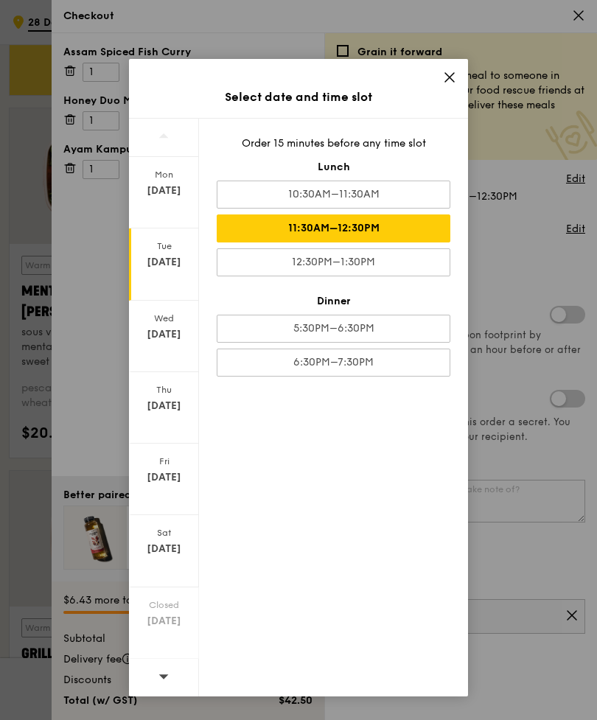
click at [443, 83] on icon at bounding box center [449, 77] width 13 height 13
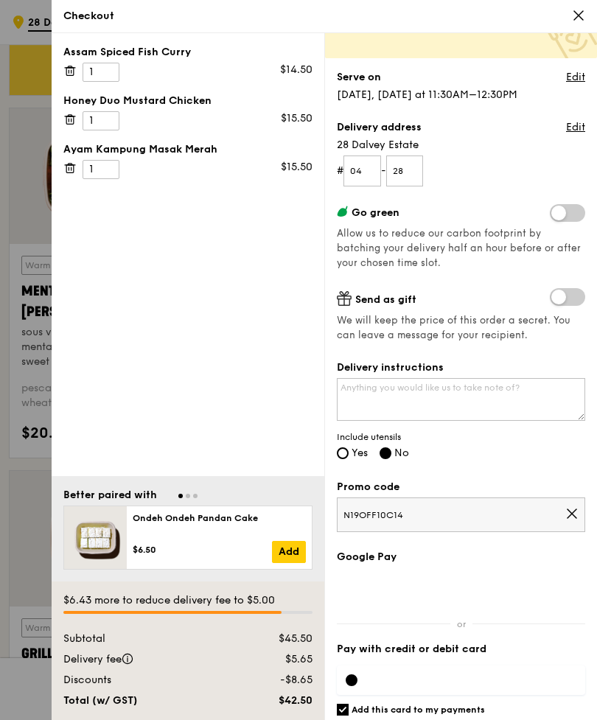
scroll to position [102, 0]
click at [348, 451] on input "Yes" at bounding box center [343, 454] width 12 height 12
radio input "true"
radio input "false"
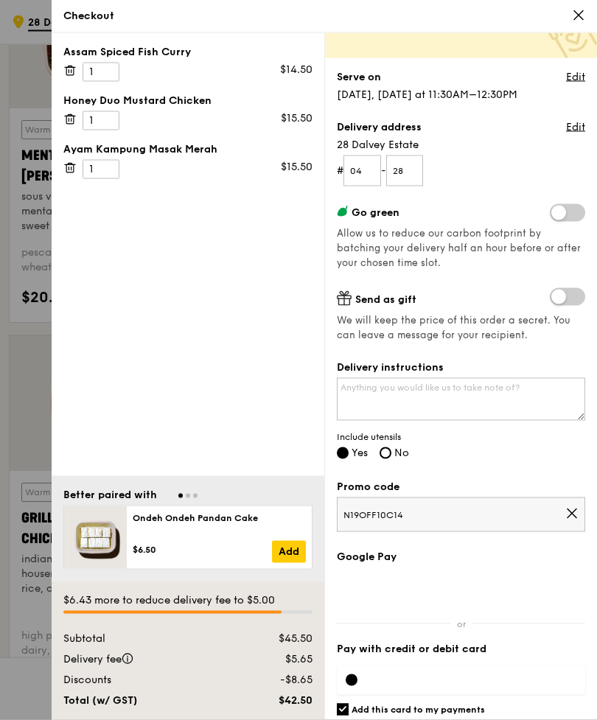
scroll to position [1334, 0]
click at [560, 299] on span at bounding box center [567, 297] width 35 height 18
click at [553, 299] on input "checkbox" at bounding box center [553, 299] width 0 height 0
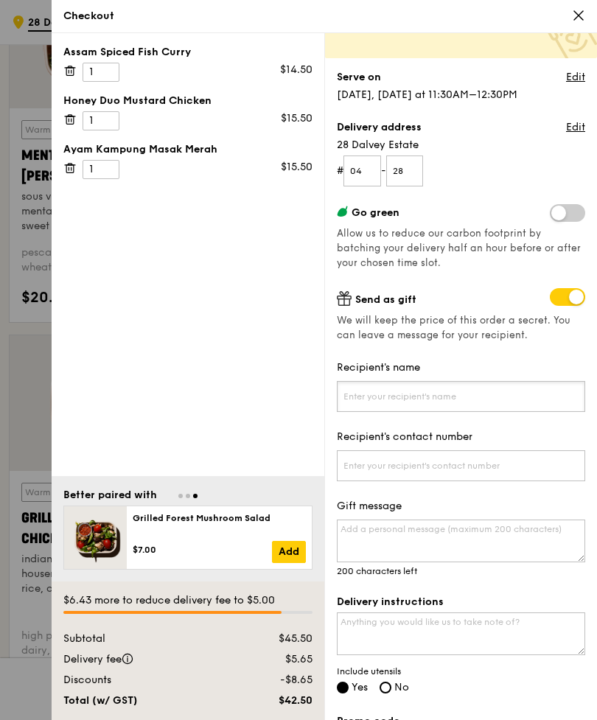
click at [521, 395] on input "Recipient's name" at bounding box center [461, 396] width 249 height 31
type input "M"
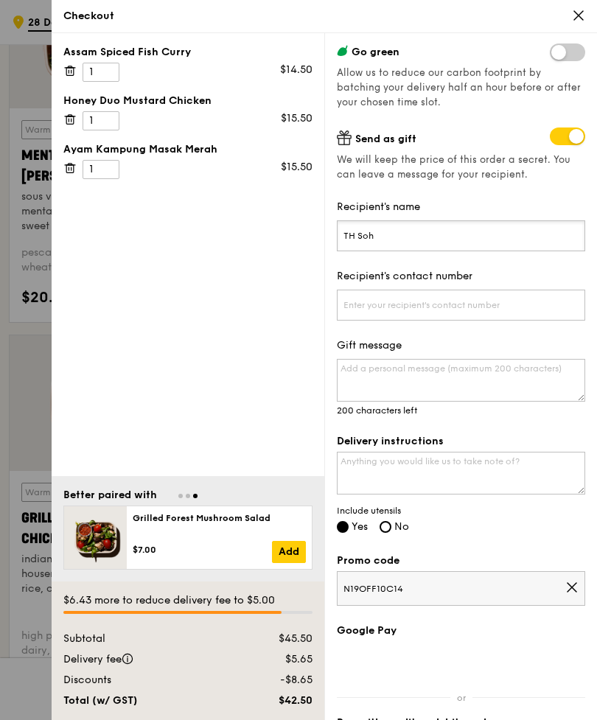
scroll to position [264, 0]
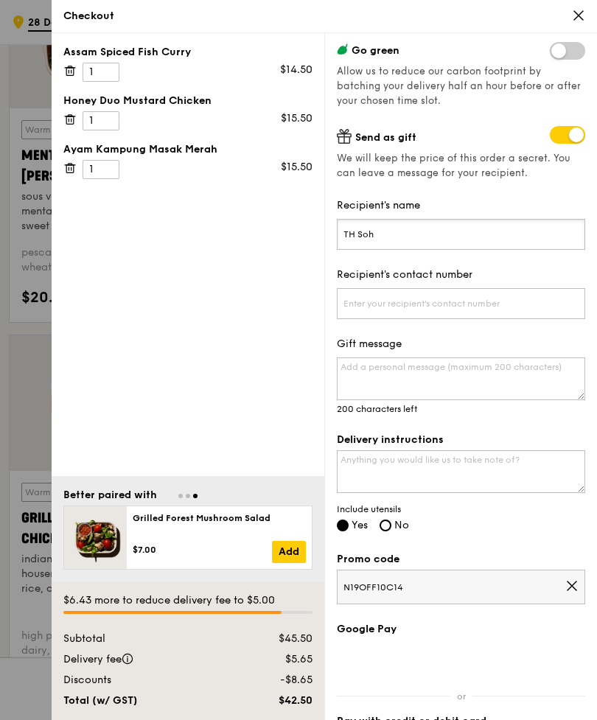
type input "TH Soh"
click at [523, 309] on input "Recipient's contact number" at bounding box center [461, 303] width 249 height 31
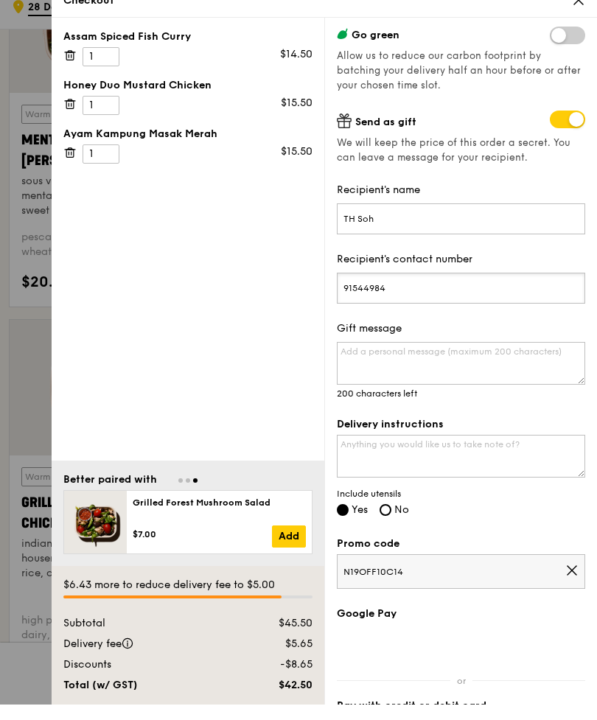
scroll to position [265, 0]
type input "91544984"
click at [515, 453] on textarea "Delivery instructions" at bounding box center [461, 471] width 249 height 43
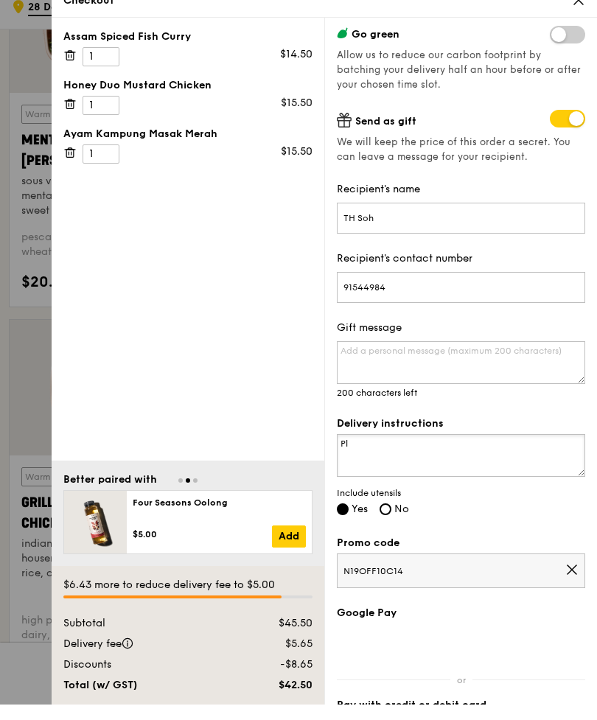
type textarea "P"
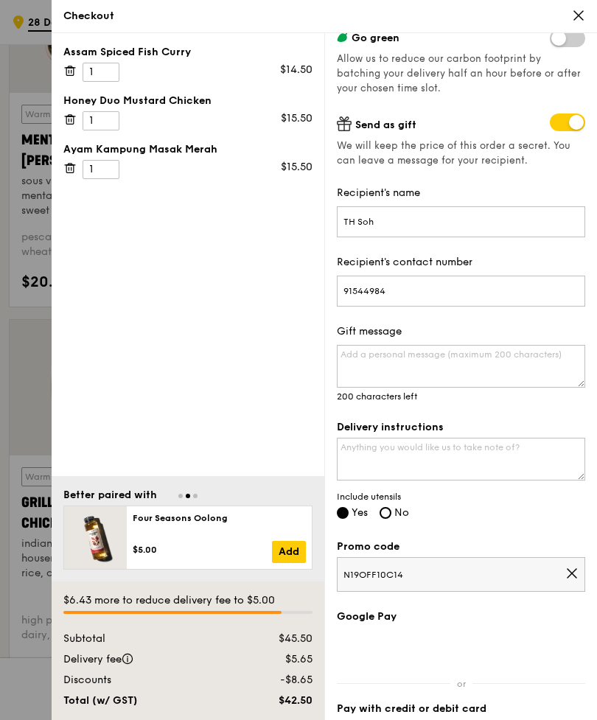
scroll to position [270, 0]
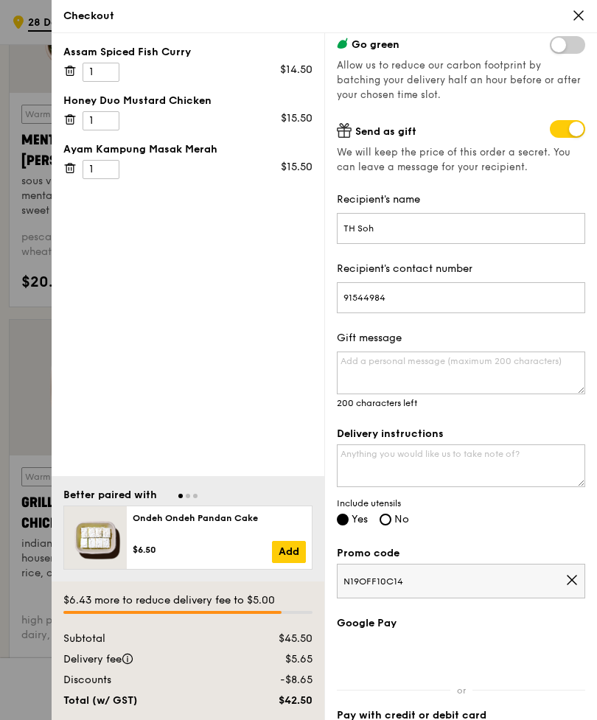
click at [282, 563] on link "Add" at bounding box center [289, 552] width 34 height 22
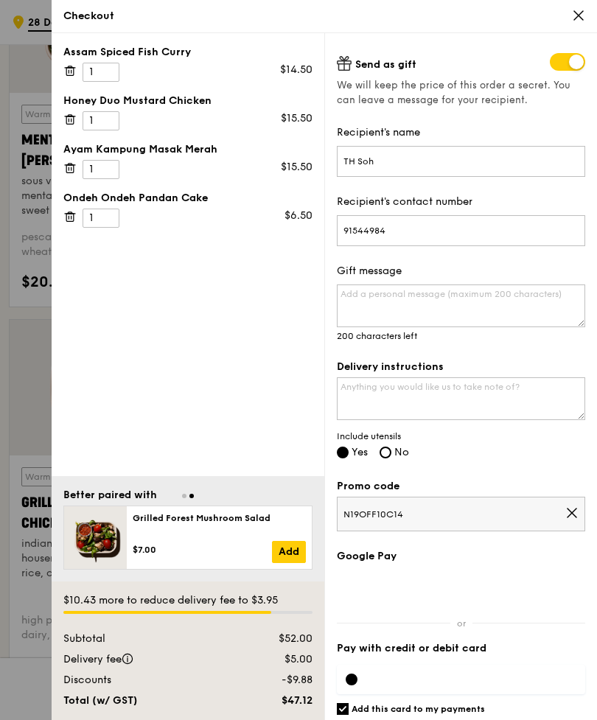
scroll to position [336, 0]
click at [65, 220] on icon at bounding box center [69, 216] width 13 height 13
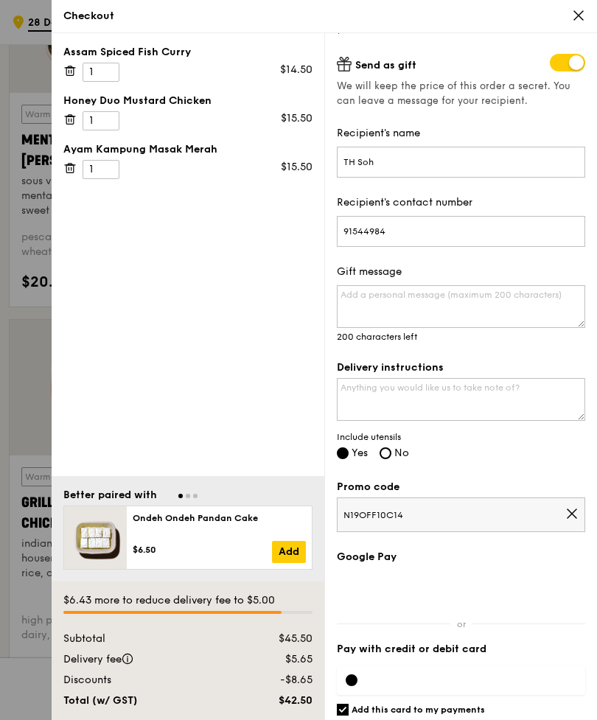
click at [297, 563] on link "Add" at bounding box center [289, 552] width 34 height 22
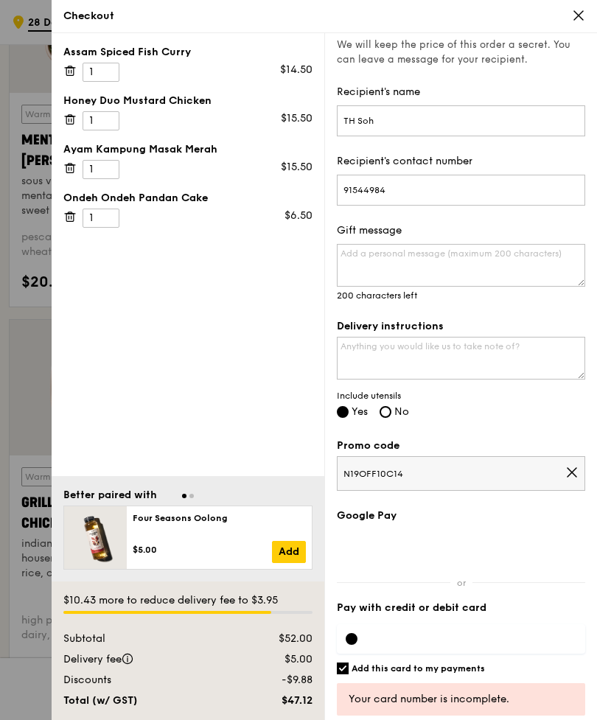
scroll to position [1489, 0]
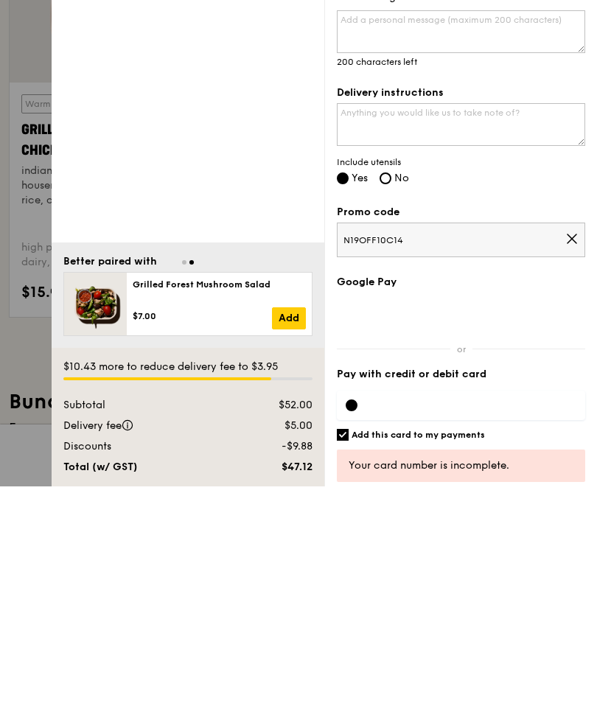
click at [409, 663] on h6 "Add this card to my payments" at bounding box center [418, 669] width 133 height 12
click at [349, 663] on input "Add this card to my payments" at bounding box center [343, 669] width 12 height 12
checkbox input "false"
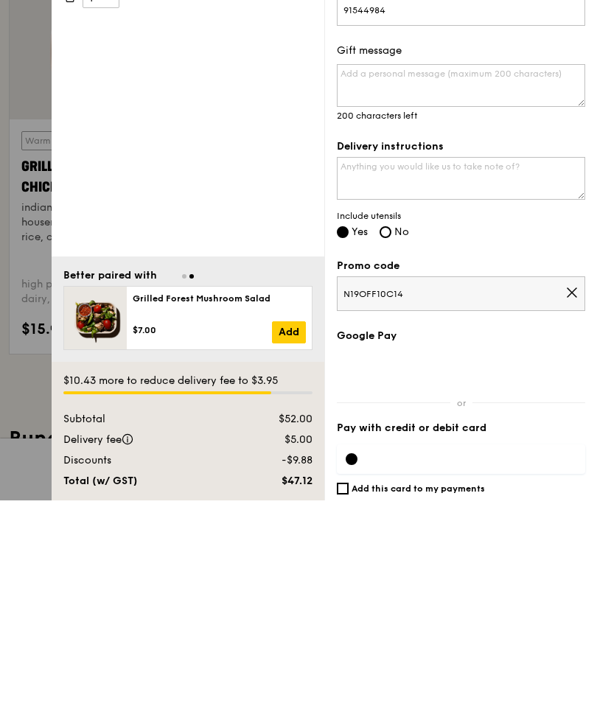
scroll to position [336, 0]
